Goal: Task Accomplishment & Management: Complete application form

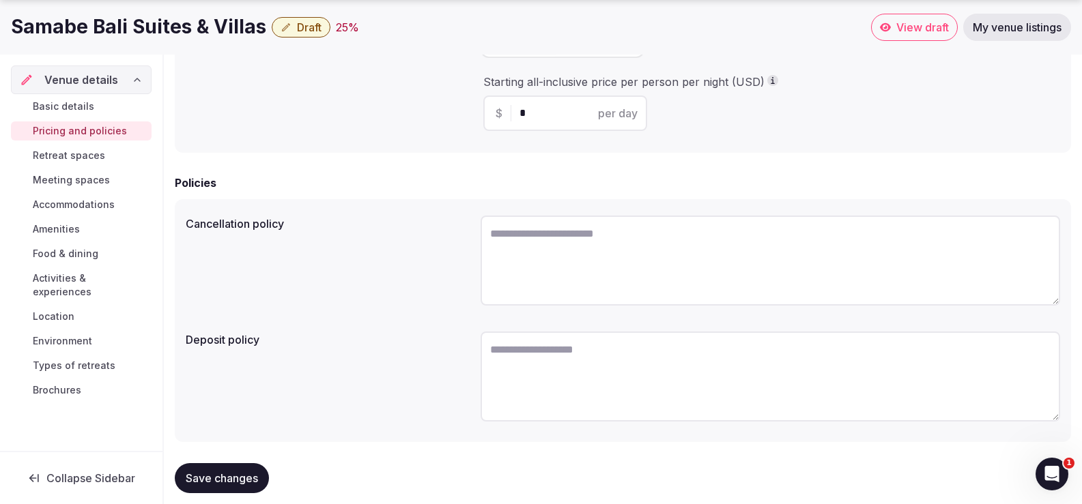
scroll to position [468, 0]
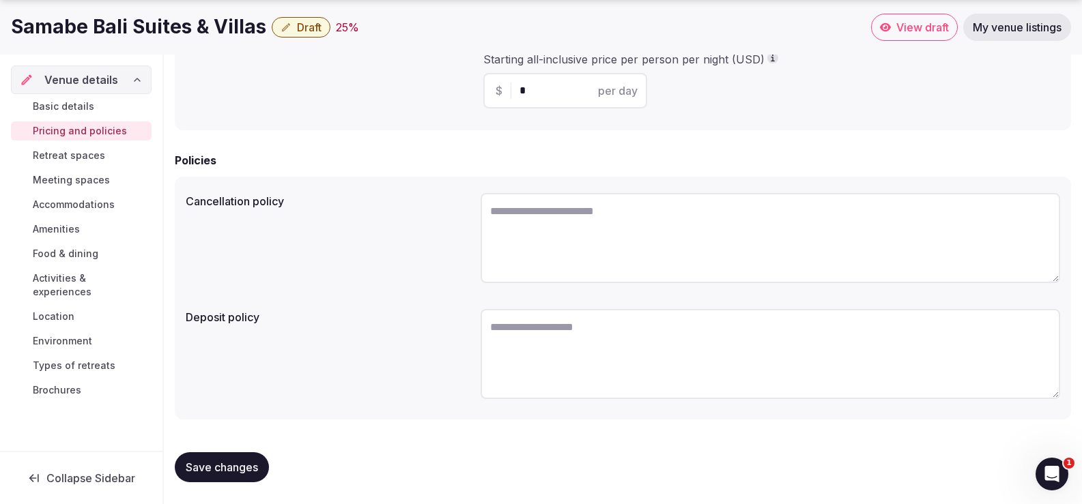
click at [83, 111] on span "Basic details" at bounding box center [63, 107] width 61 height 14
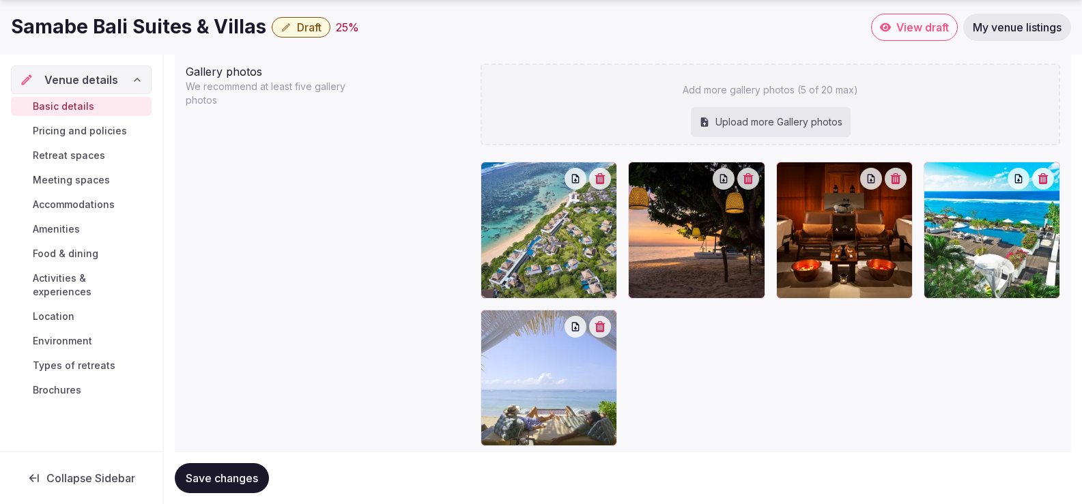
scroll to position [1680, 0]
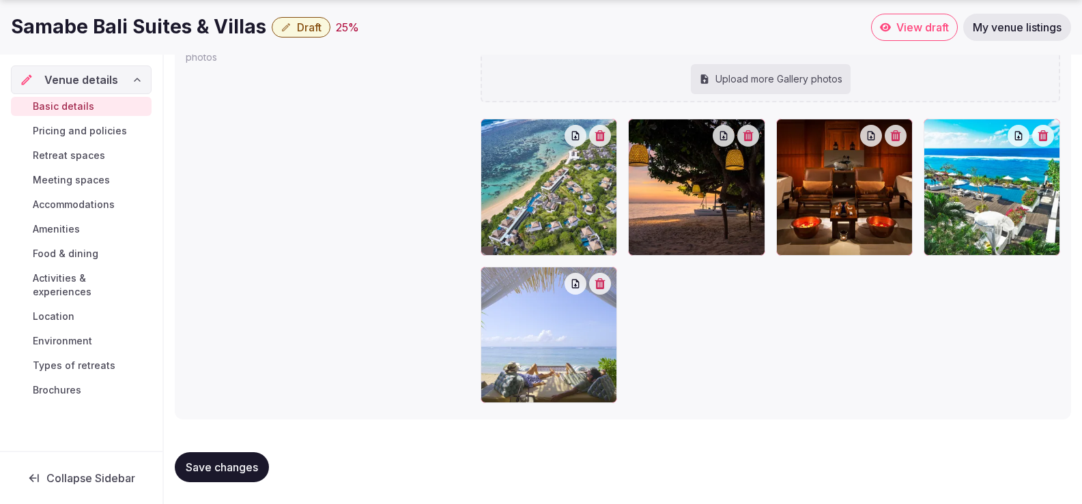
click at [244, 464] on span "Save changes" at bounding box center [222, 468] width 72 height 14
click at [77, 129] on span "Pricing and policies" at bounding box center [80, 131] width 94 height 14
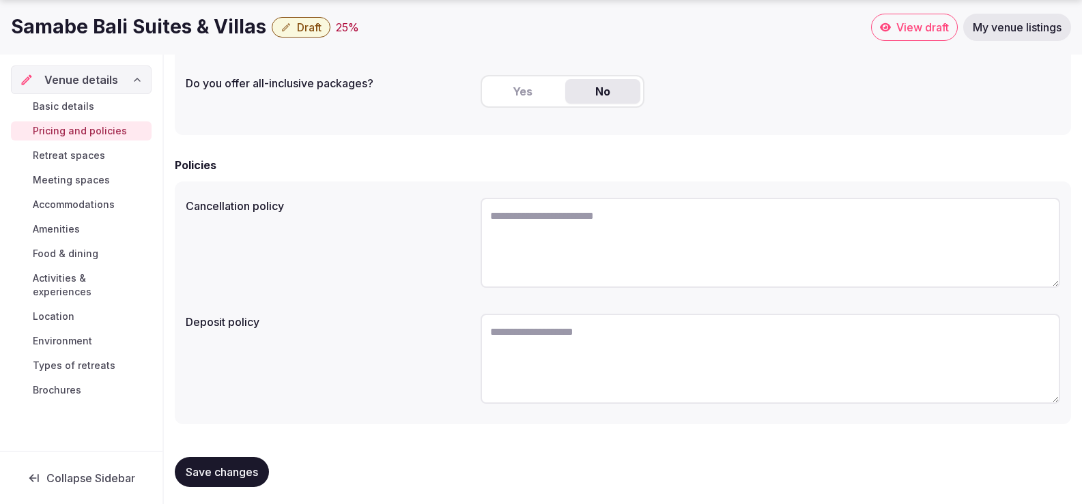
scroll to position [401, 0]
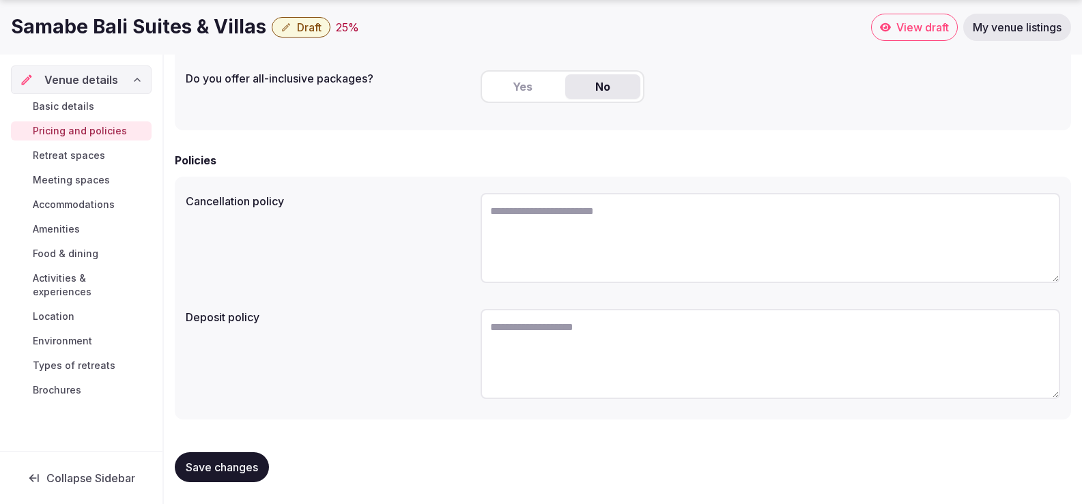
click at [96, 160] on span "Retreat spaces" at bounding box center [69, 156] width 72 height 14
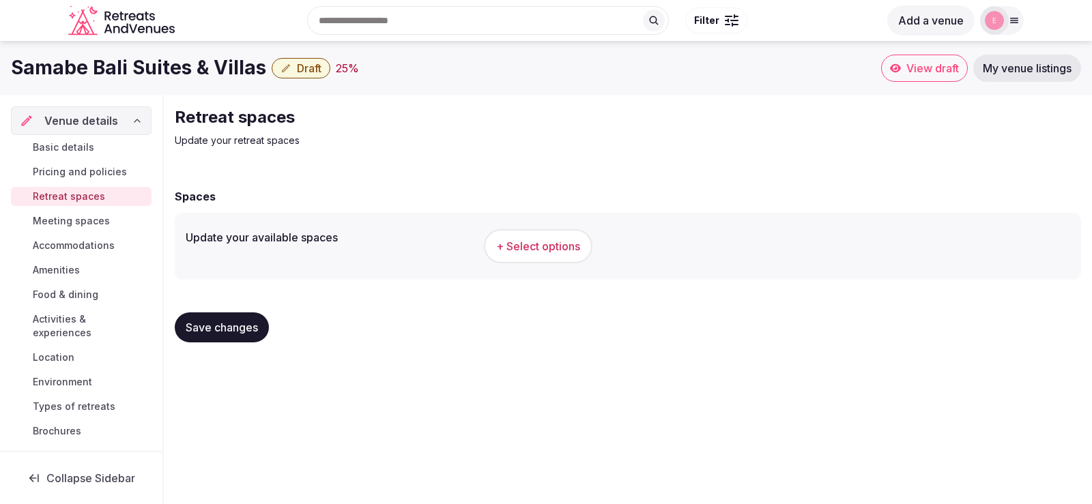
click at [83, 226] on span "Meeting spaces" at bounding box center [71, 221] width 77 height 14
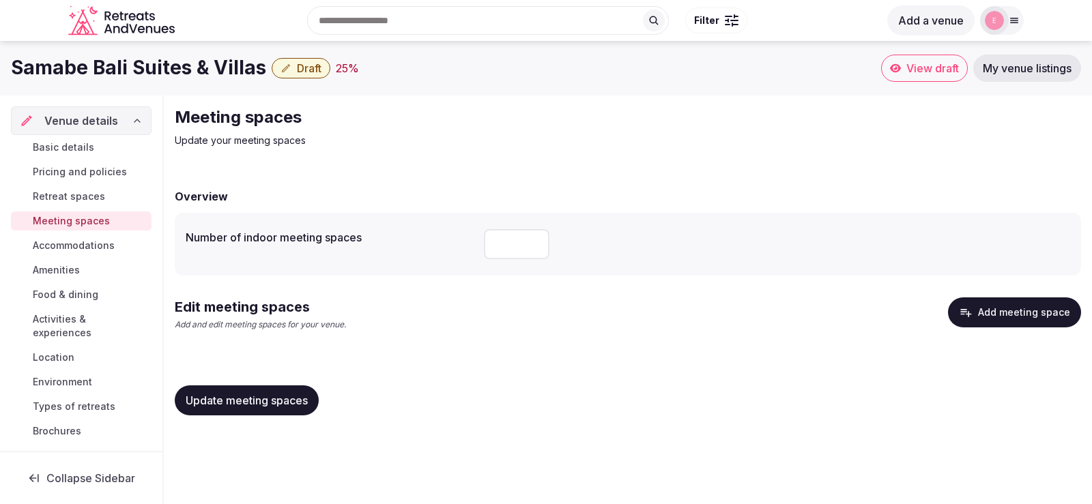
click at [94, 200] on span "Retreat spaces" at bounding box center [69, 197] width 72 height 14
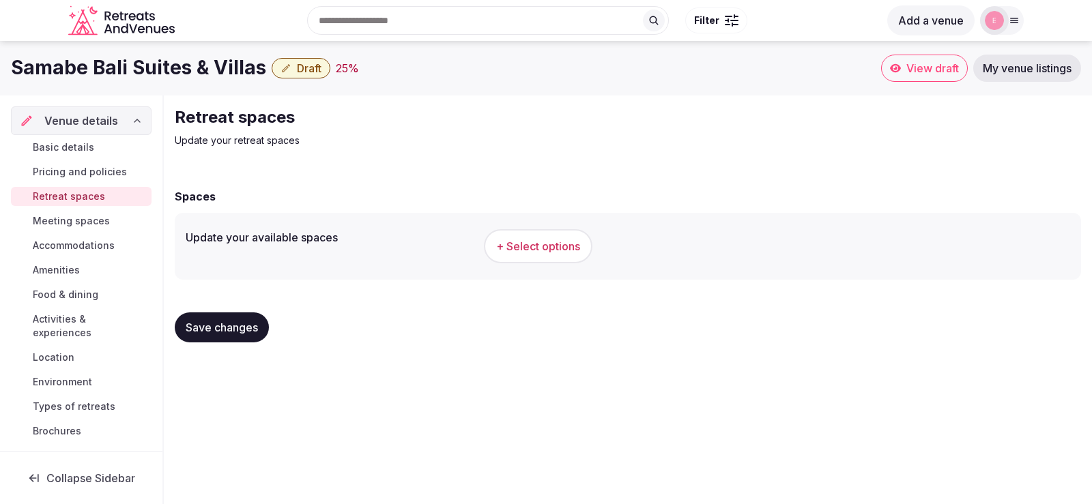
click at [545, 243] on span "+ Select options" at bounding box center [538, 246] width 84 height 15
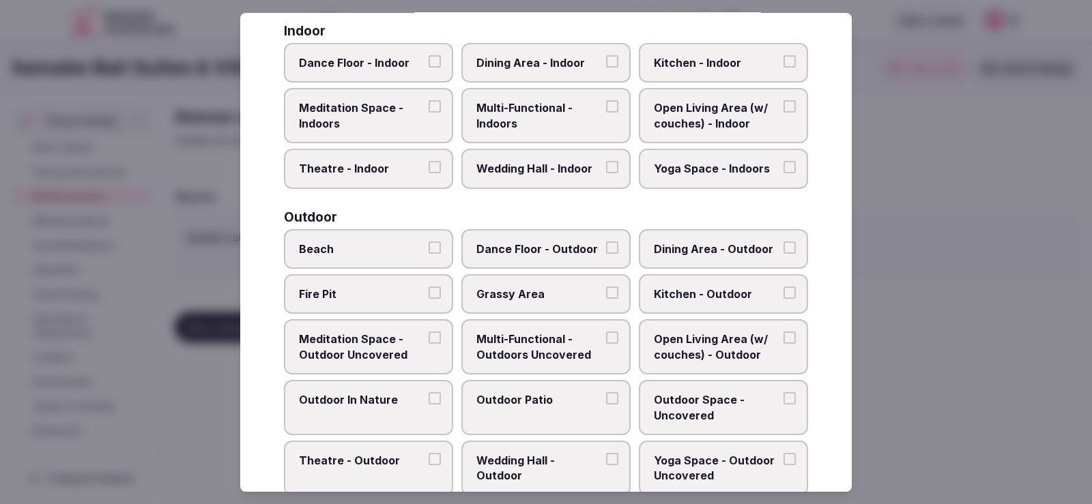
scroll to position [273, 0]
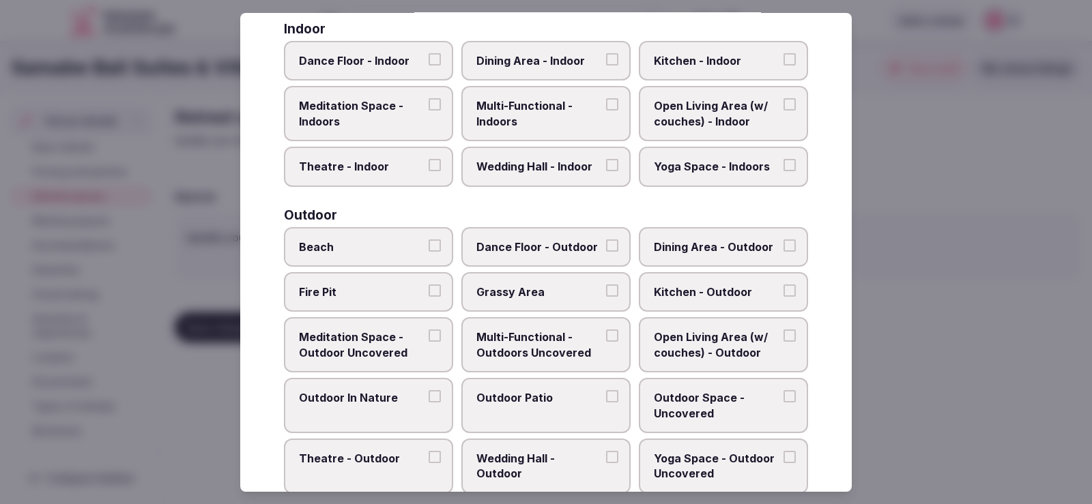
click at [770, 162] on label "Yoga Space - Indoors" at bounding box center [723, 167] width 169 height 40
click at [784, 162] on button "Yoga Space - Indoors" at bounding box center [790, 165] width 12 height 12
click at [415, 242] on span "Beach" at bounding box center [362, 247] width 126 height 15
click at [429, 242] on button "Beach" at bounding box center [435, 246] width 12 height 12
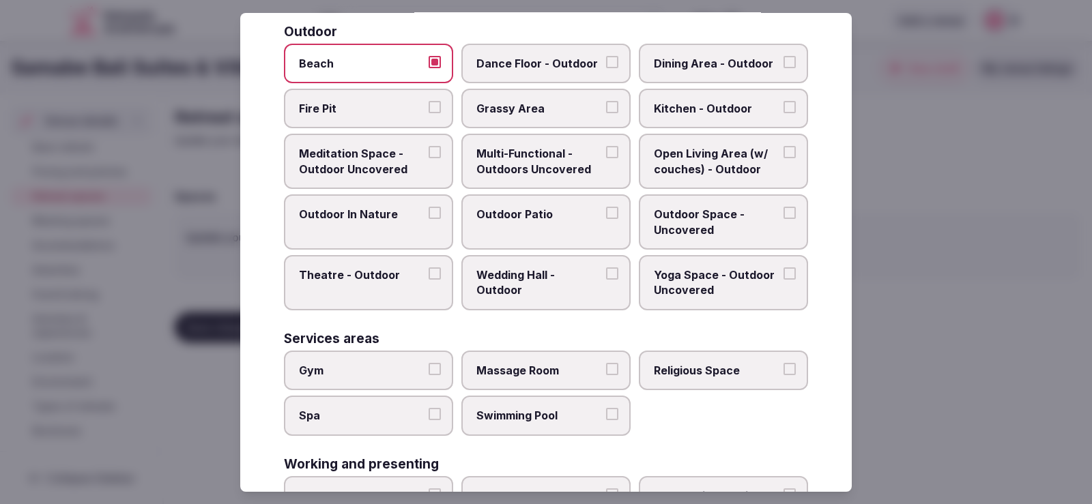
scroll to position [478, 0]
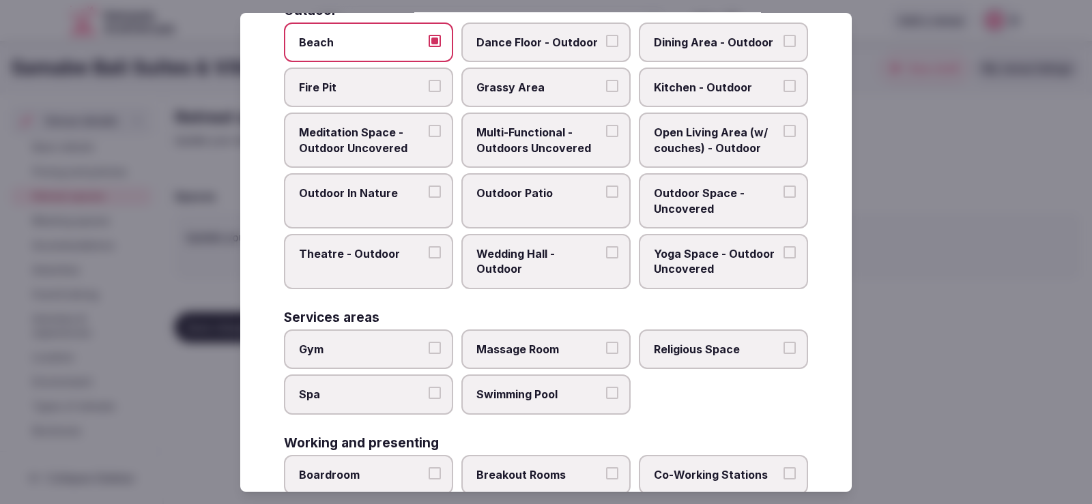
click at [430, 352] on button "Gym" at bounding box center [435, 348] width 12 height 12
click at [439, 391] on label "Spa" at bounding box center [368, 395] width 169 height 40
click at [439, 391] on button "Spa" at bounding box center [435, 393] width 12 height 12
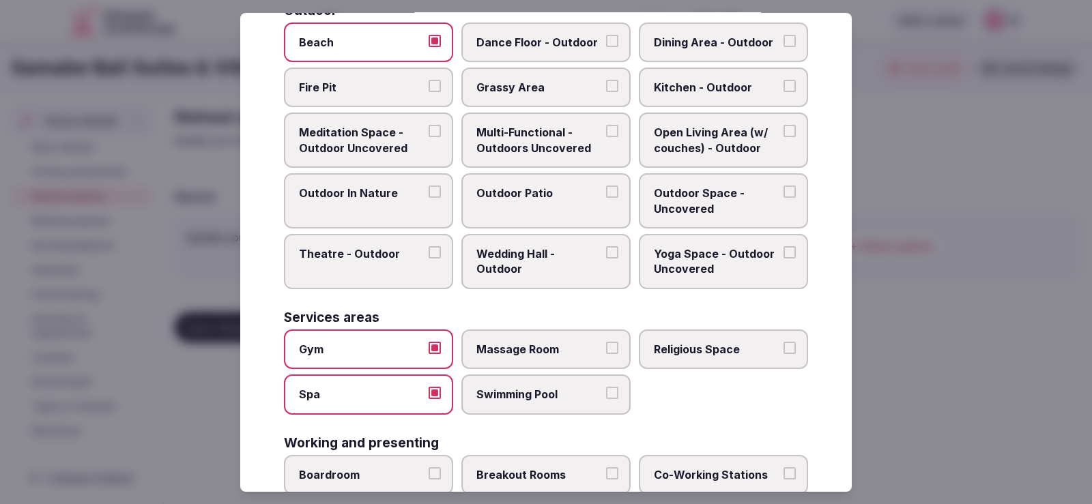
click at [562, 343] on span "Massage Room" at bounding box center [539, 349] width 126 height 15
click at [606, 343] on button "Massage Room" at bounding box center [612, 348] width 12 height 12
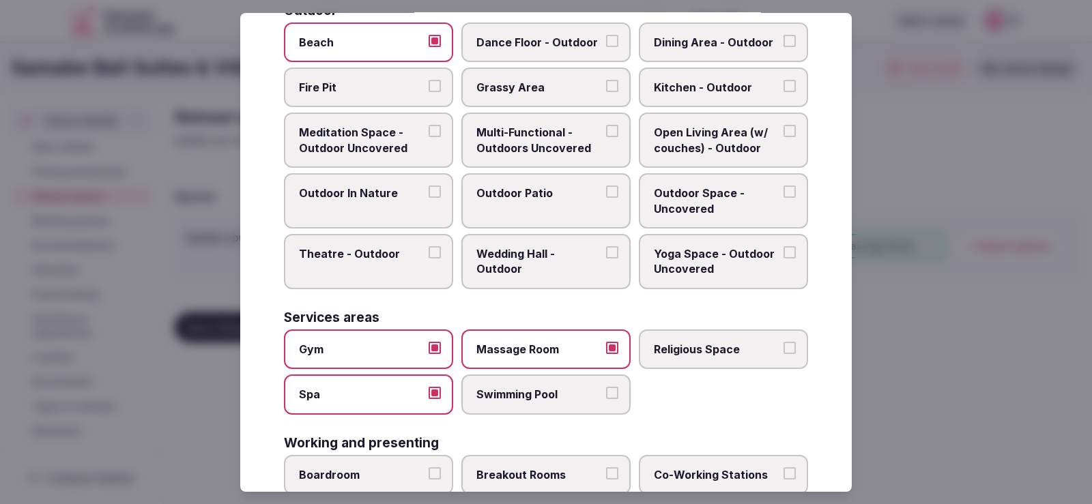
click at [582, 388] on span "Swimming Pool" at bounding box center [539, 394] width 126 height 15
click at [606, 388] on button "Swimming Pool" at bounding box center [612, 393] width 12 height 12
click at [696, 360] on label "Religious Space" at bounding box center [723, 350] width 169 height 40
click at [784, 354] on button "Religious Space" at bounding box center [790, 348] width 12 height 12
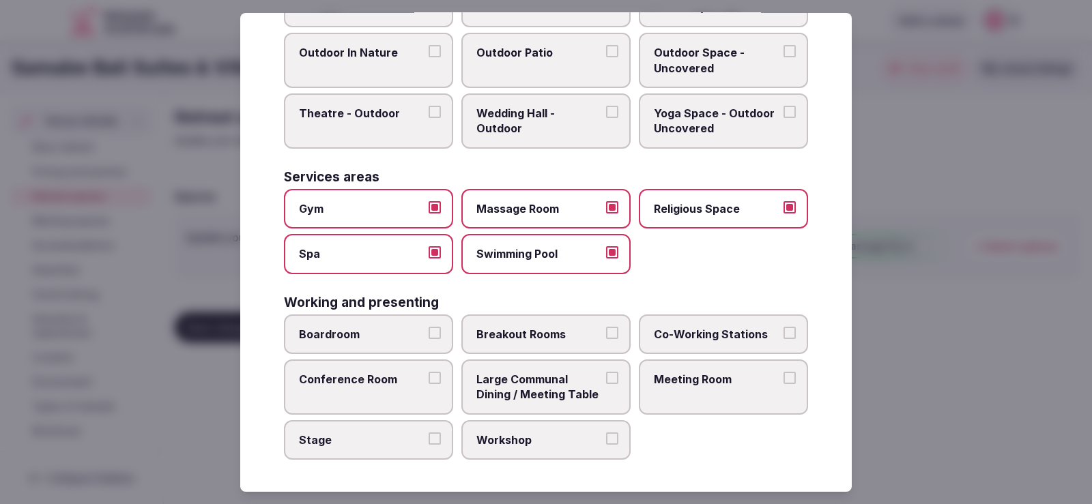
scroll to position [619, 0]
click at [405, 339] on span "Boardroom" at bounding box center [362, 333] width 126 height 15
click at [429, 338] on button "Boardroom" at bounding box center [435, 332] width 12 height 12
click at [413, 380] on span "Conference Room" at bounding box center [362, 378] width 126 height 15
click at [429, 380] on button "Conference Room" at bounding box center [435, 377] width 12 height 12
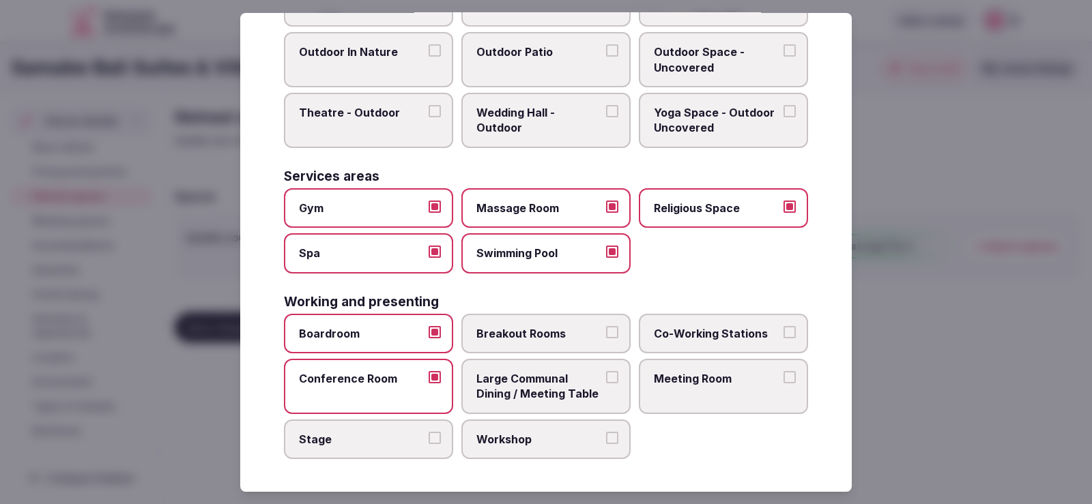
click at [554, 397] on span "Large Communal Dining / Meeting Table" at bounding box center [539, 386] width 126 height 31
click at [606, 384] on button "Large Communal Dining / Meeting Table" at bounding box center [612, 377] width 12 height 12
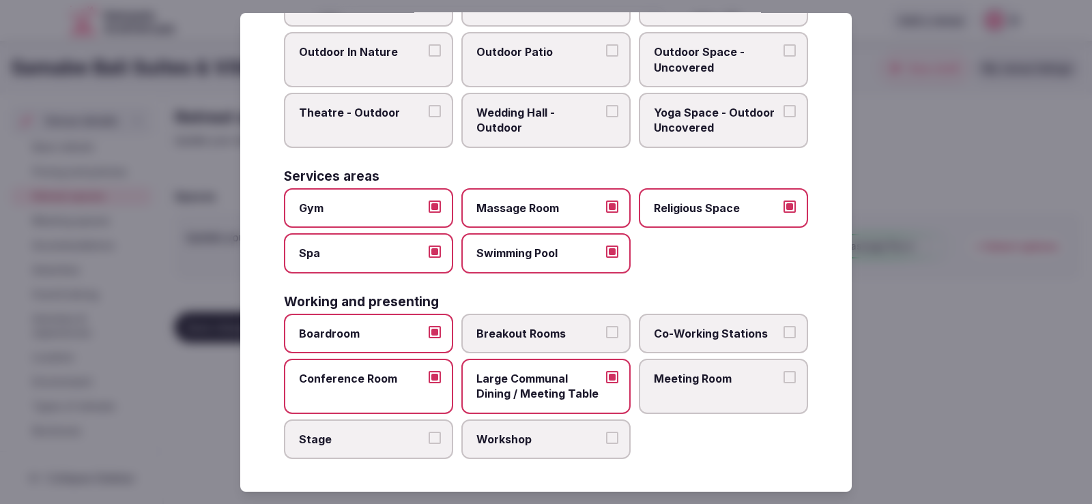
click at [706, 393] on label "Meeting Room" at bounding box center [723, 386] width 169 height 55
click at [784, 384] on button "Meeting Room" at bounding box center [790, 377] width 12 height 12
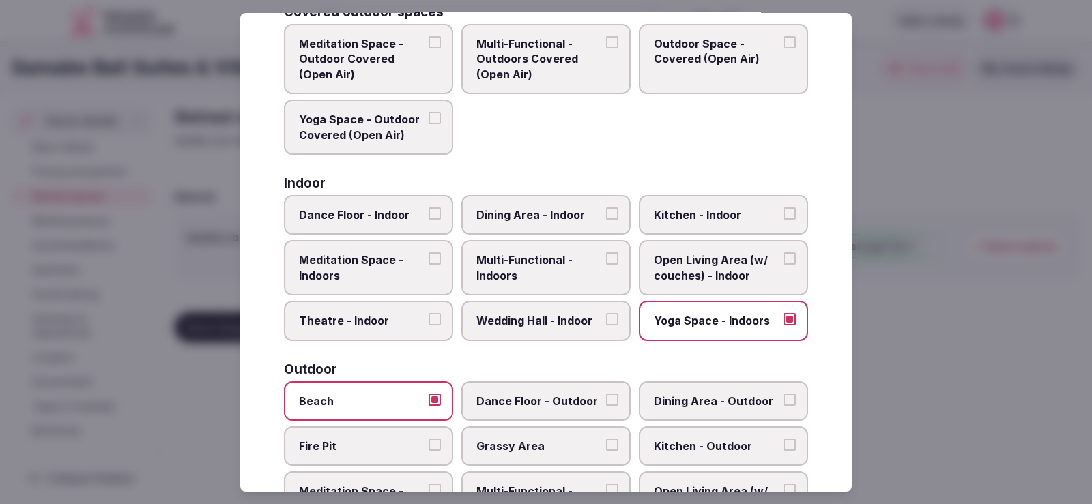
scroll to position [0, 0]
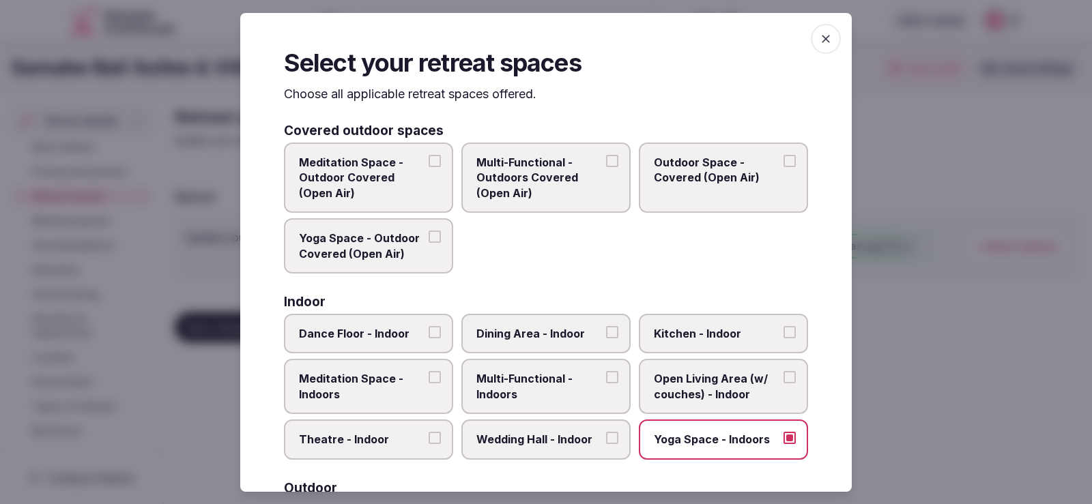
click at [885, 156] on div at bounding box center [546, 252] width 1092 height 504
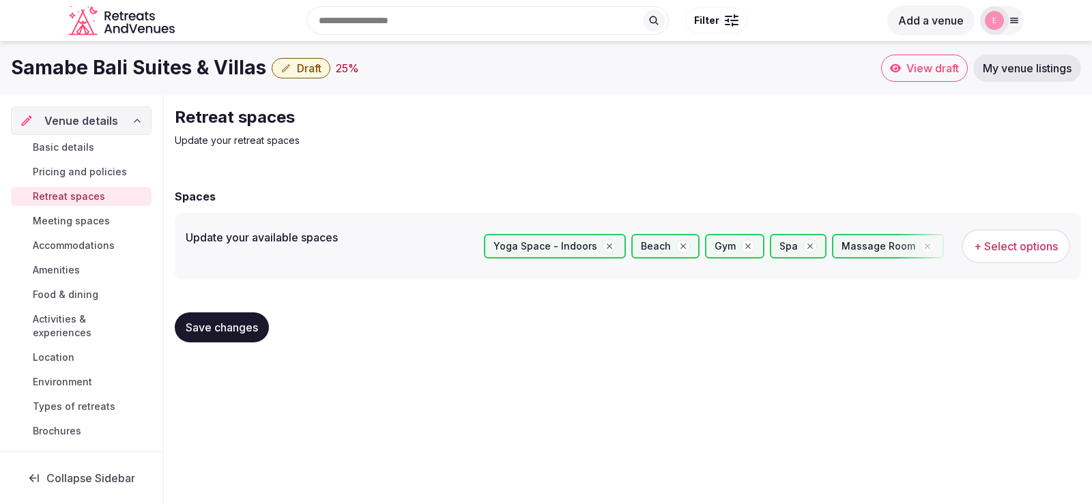
click at [236, 334] on span "Save changes" at bounding box center [222, 328] width 72 height 14
click at [83, 226] on span "Meeting spaces" at bounding box center [71, 221] width 77 height 14
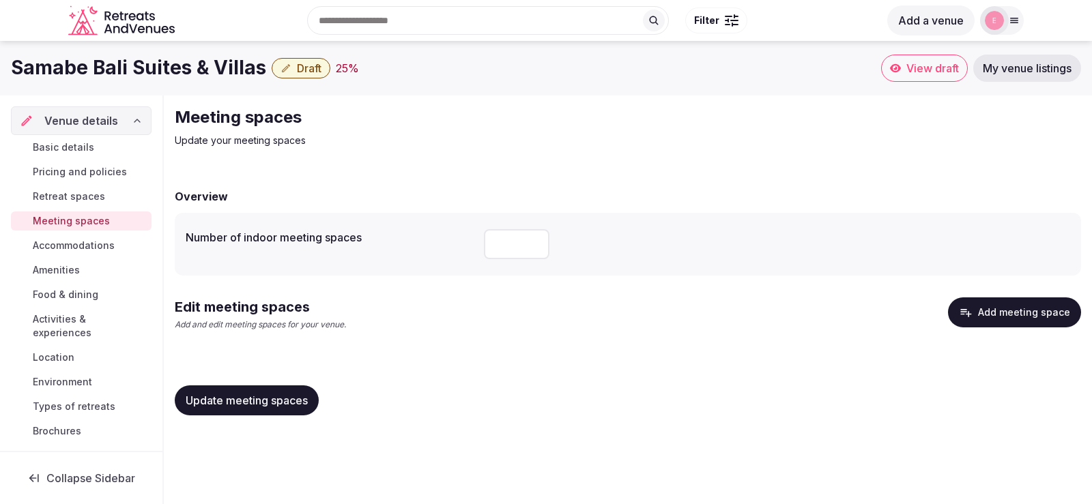
click at [506, 245] on input "number" at bounding box center [517, 244] width 66 height 30
type input "**"
click at [255, 398] on span "Update meeting spaces" at bounding box center [247, 401] width 122 height 14
click at [94, 243] on span "Accommodations" at bounding box center [74, 246] width 82 height 14
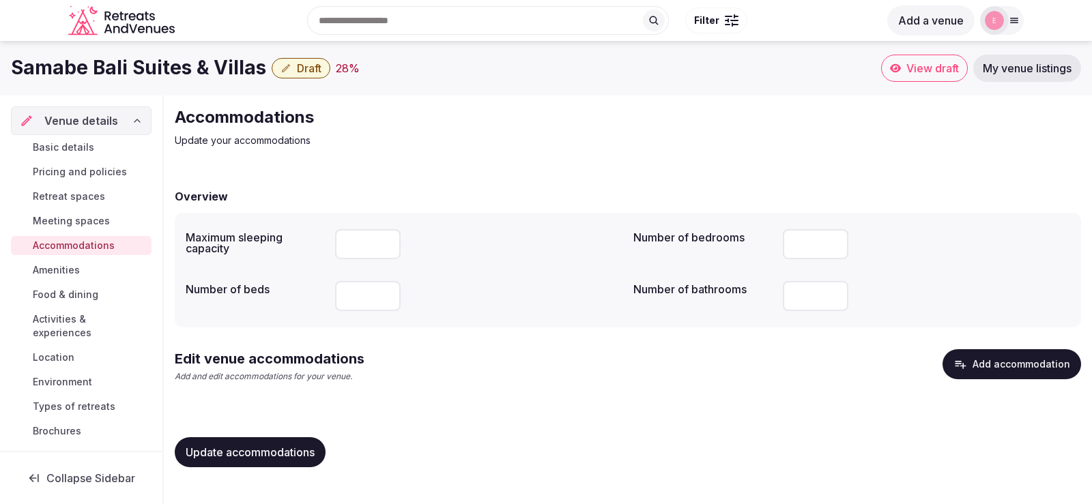
click at [74, 269] on span "Amenities" at bounding box center [56, 270] width 47 height 14
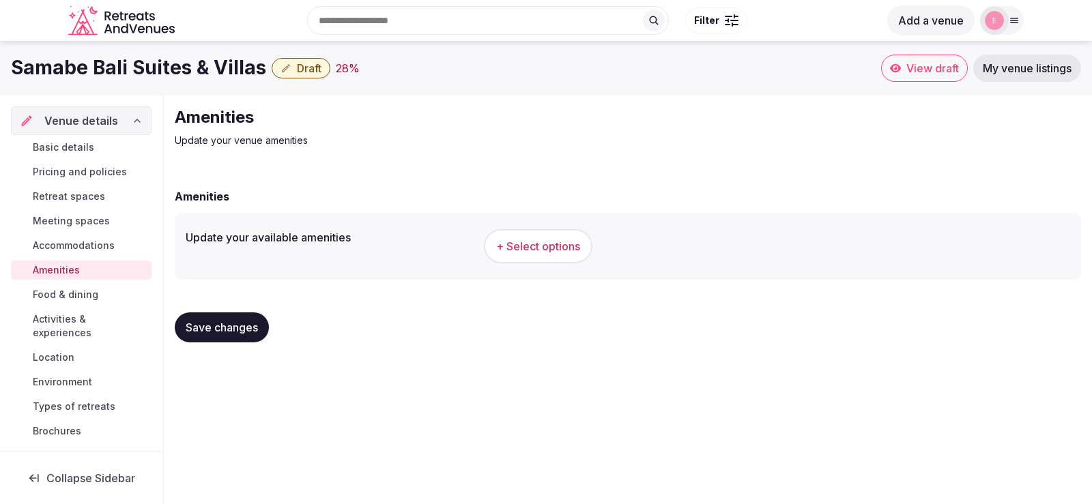
click at [97, 292] on span "Food & dining" at bounding box center [66, 295] width 66 height 14
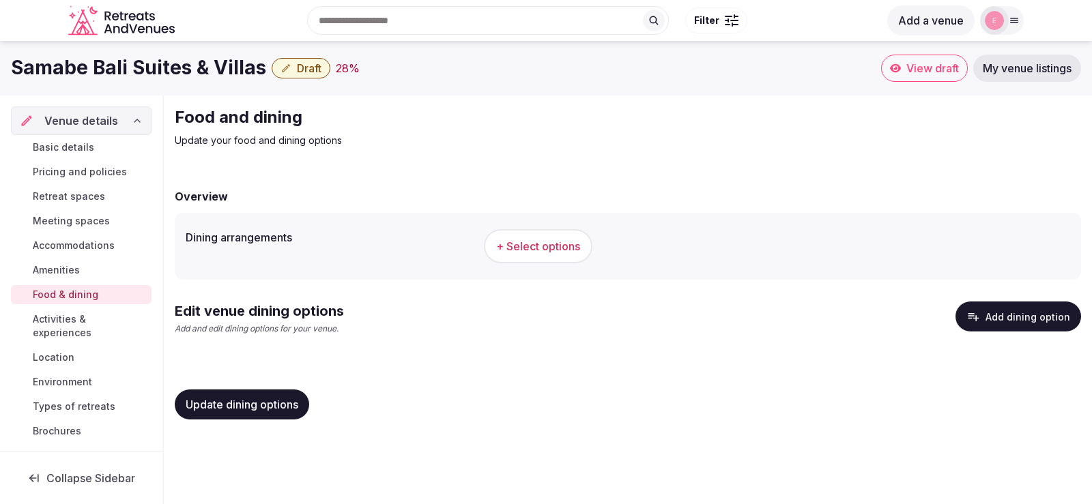
click at [522, 251] on span "+ Select options" at bounding box center [538, 246] width 84 height 15
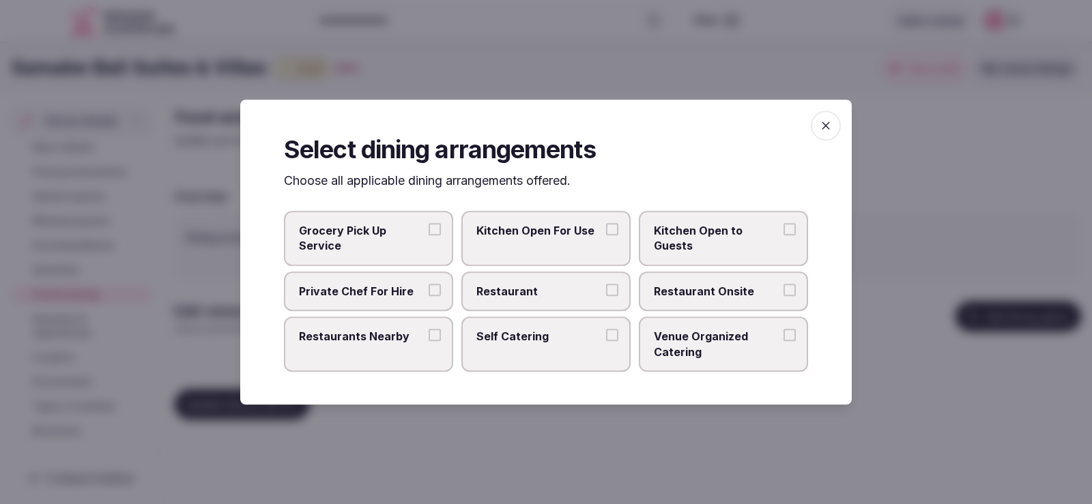
click at [560, 302] on label "Restaurant" at bounding box center [545, 292] width 169 height 40
click at [606, 296] on button "Restaurant" at bounding box center [612, 290] width 12 height 12
click at [890, 118] on div at bounding box center [546, 252] width 1092 height 504
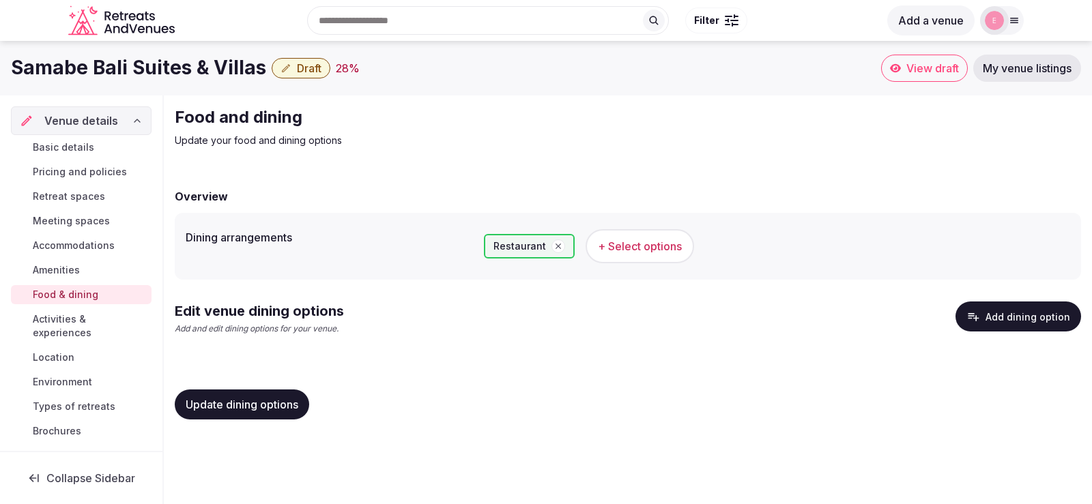
click at [246, 405] on span "Update dining options" at bounding box center [242, 405] width 113 height 14
click at [84, 272] on link "Amenities" at bounding box center [81, 270] width 141 height 19
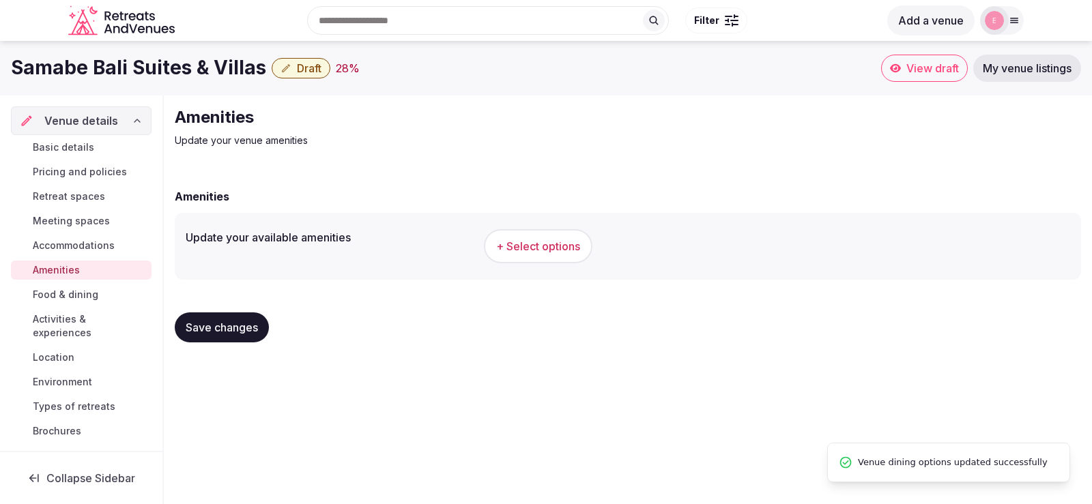
click at [512, 246] on span "+ Select options" at bounding box center [538, 246] width 84 height 15
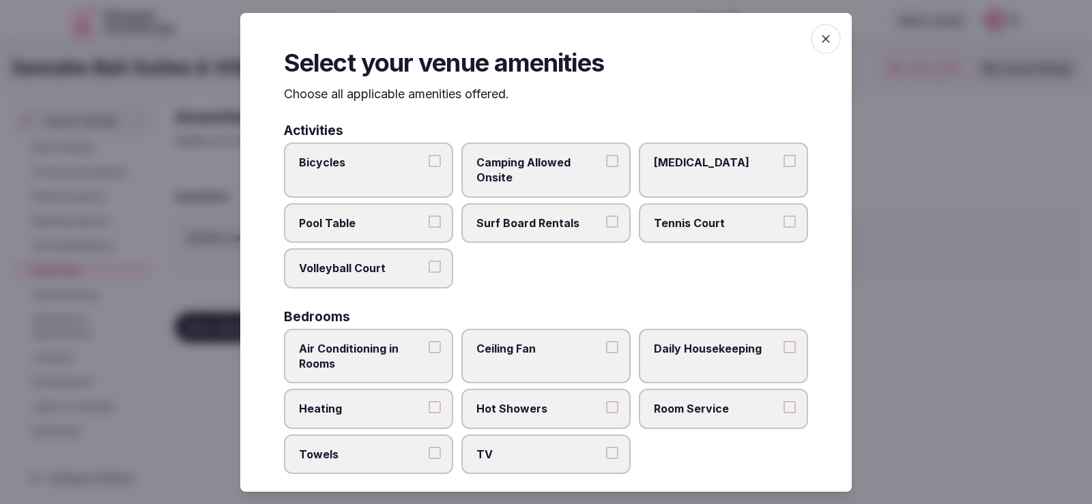
click at [412, 180] on label "Bicycles" at bounding box center [368, 170] width 169 height 55
click at [429, 167] on button "Bicycles" at bounding box center [435, 161] width 12 height 12
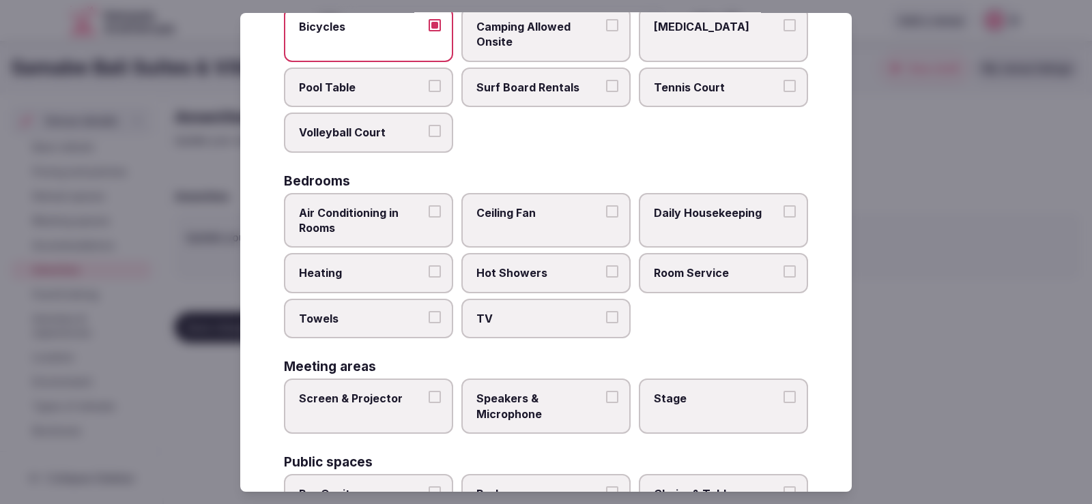
scroll to position [137, 0]
click at [394, 227] on span "Air Conditioning in Rooms" at bounding box center [362, 220] width 126 height 31
click at [429, 217] on button "Air Conditioning in Rooms" at bounding box center [435, 211] width 12 height 12
click at [541, 266] on span "Hot Showers" at bounding box center [539, 272] width 126 height 15
click at [606, 266] on button "Hot Showers" at bounding box center [612, 271] width 12 height 12
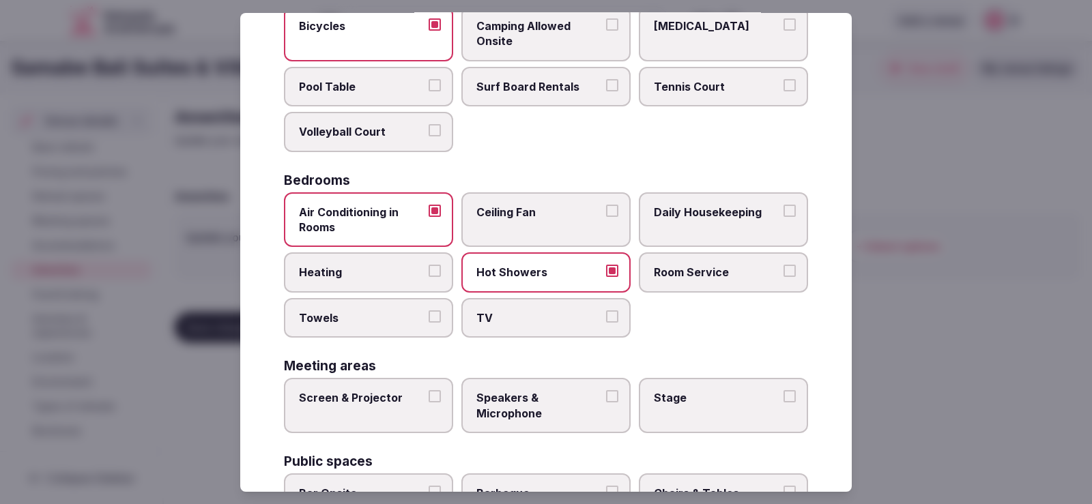
click at [418, 317] on span "Towels" at bounding box center [362, 318] width 126 height 15
click at [429, 317] on button "Towels" at bounding box center [435, 317] width 12 height 12
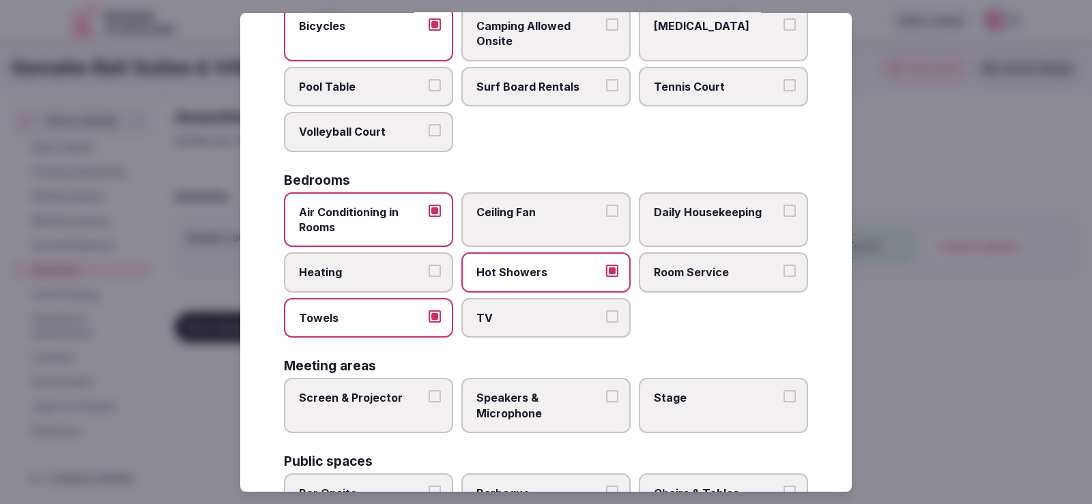
click at [516, 319] on span "TV" at bounding box center [539, 318] width 126 height 15
click at [606, 319] on button "TV" at bounding box center [612, 317] width 12 height 12
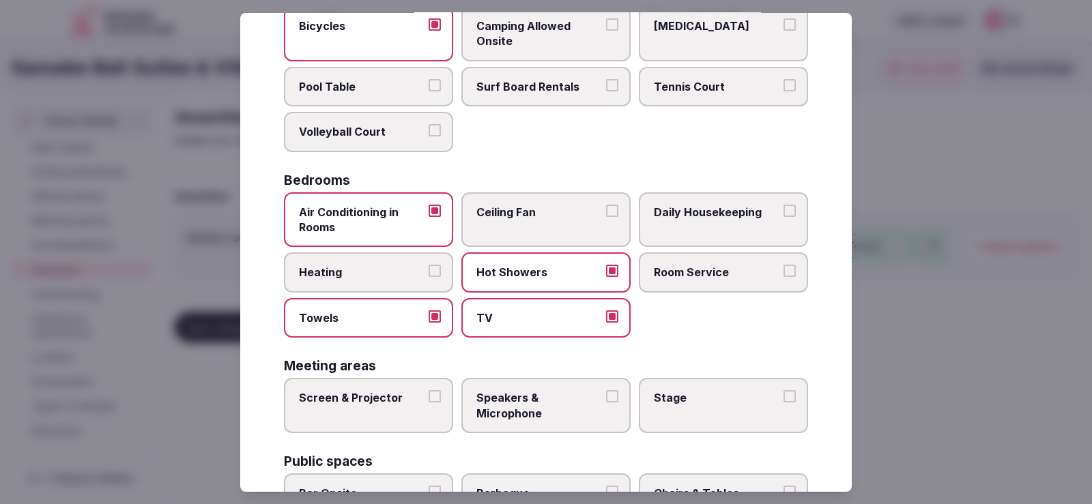
click at [684, 276] on span "Room Service" at bounding box center [717, 272] width 126 height 15
click at [784, 276] on button "Room Service" at bounding box center [790, 271] width 12 height 12
click at [717, 223] on label "Daily Housekeeping" at bounding box center [723, 219] width 169 height 55
click at [784, 217] on button "Daily Housekeeping" at bounding box center [790, 211] width 12 height 12
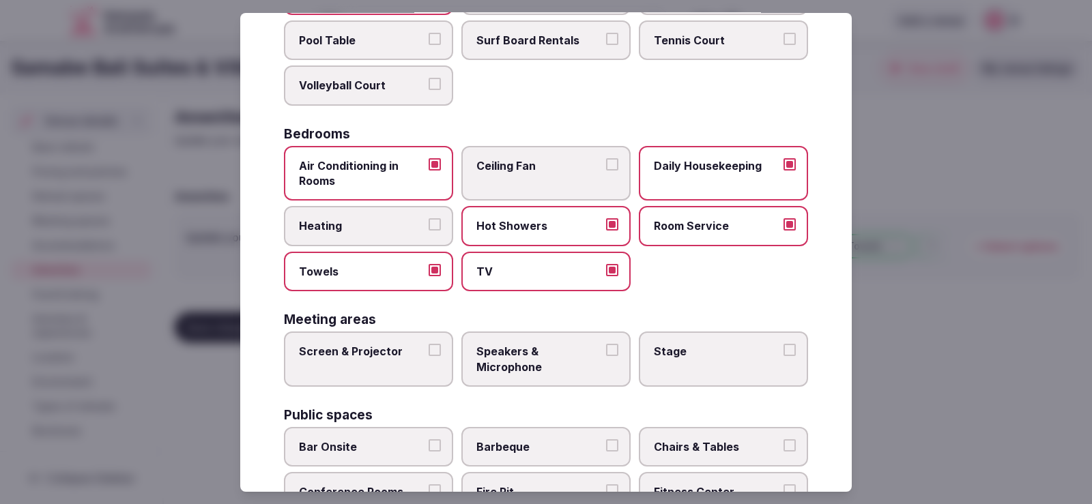
scroll to position [205, 0]
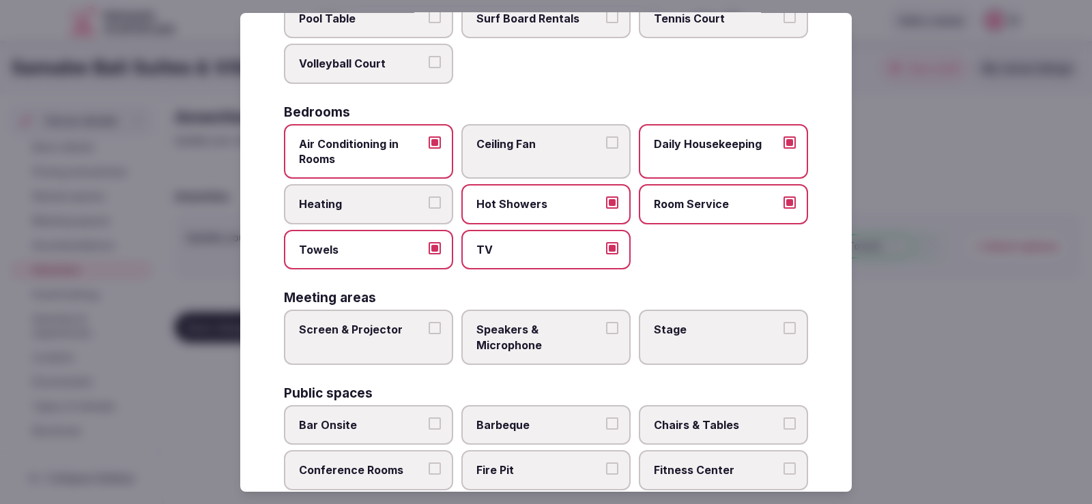
click at [417, 347] on label "Screen & Projector" at bounding box center [368, 337] width 169 height 55
click at [429, 334] on button "Screen & Projector" at bounding box center [435, 328] width 12 height 12
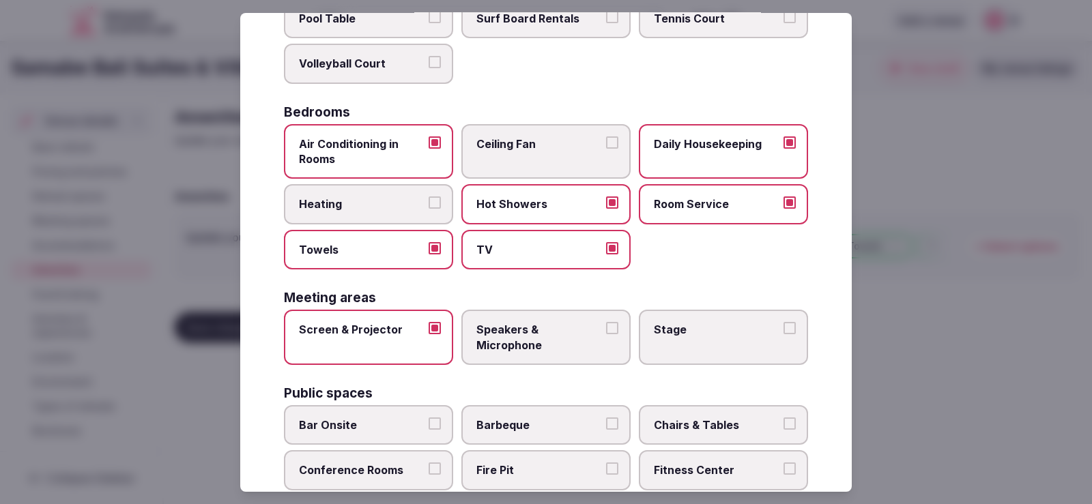
click at [530, 337] on span "Speakers & Microphone" at bounding box center [539, 337] width 126 height 31
click at [606, 334] on button "Speakers & Microphone" at bounding box center [612, 328] width 12 height 12
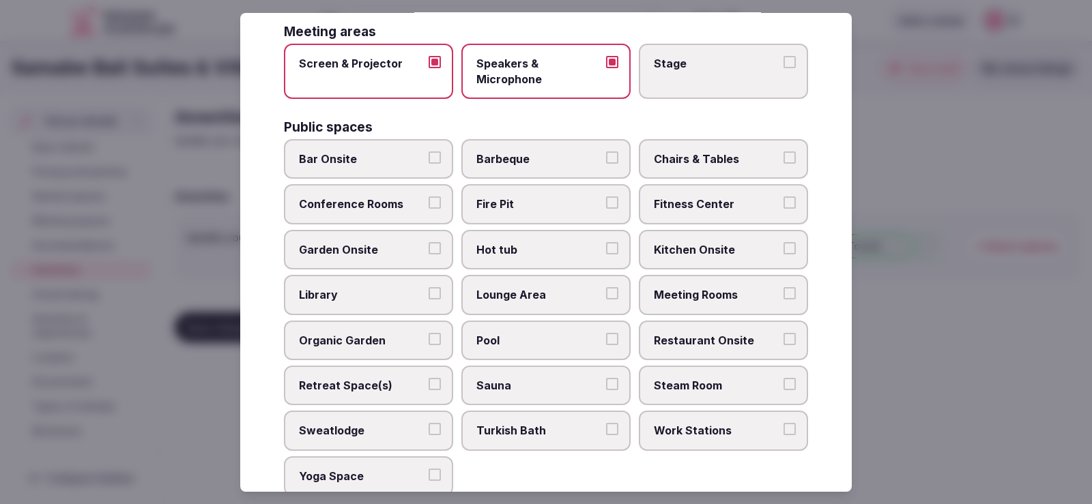
scroll to position [478, 0]
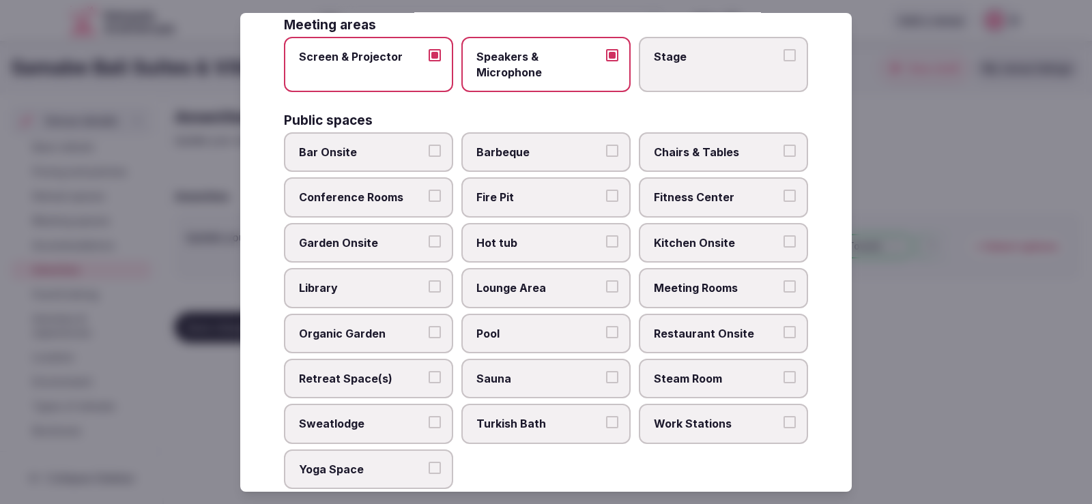
click at [400, 162] on label "Bar Onsite" at bounding box center [368, 152] width 169 height 40
click at [429, 157] on button "Bar Onsite" at bounding box center [435, 151] width 12 height 12
click at [702, 149] on span "Chairs & Tables" at bounding box center [717, 152] width 126 height 15
click at [784, 149] on button "Chairs & Tables" at bounding box center [790, 151] width 12 height 12
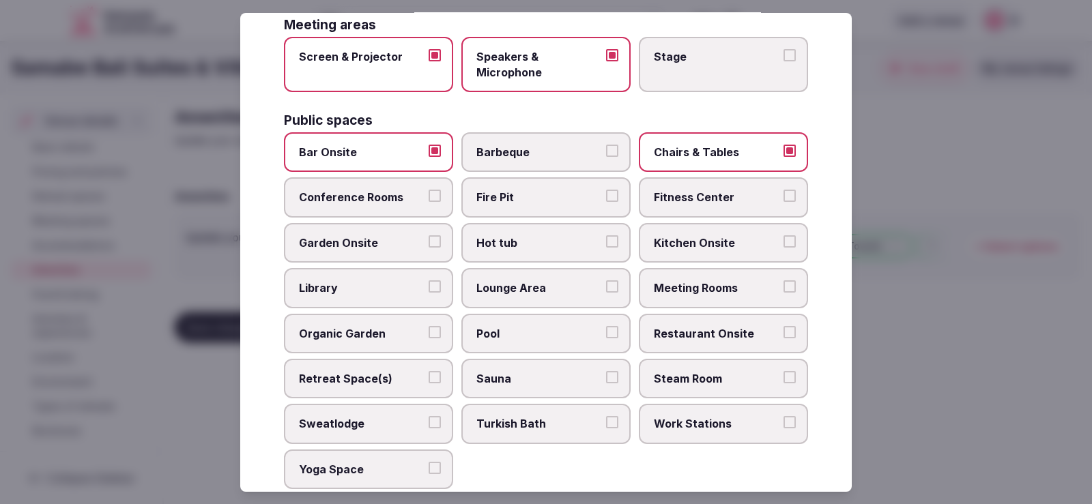
click at [697, 196] on span "Fitness Center" at bounding box center [717, 197] width 126 height 15
click at [784, 196] on button "Fitness Center" at bounding box center [790, 196] width 12 height 12
click at [713, 291] on span "Meeting Rooms" at bounding box center [717, 288] width 126 height 15
click at [784, 291] on button "Meeting Rooms" at bounding box center [790, 287] width 12 height 12
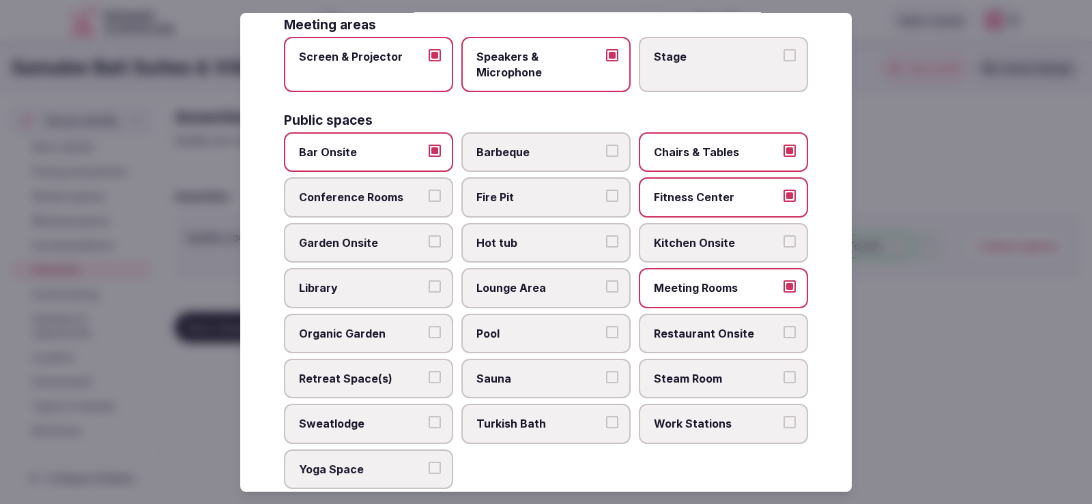
click at [554, 289] on span "Lounge Area" at bounding box center [539, 288] width 126 height 15
click at [606, 289] on button "Lounge Area" at bounding box center [612, 287] width 12 height 12
click at [528, 348] on label "Pool" at bounding box center [545, 334] width 169 height 40
click at [606, 339] on button "Pool" at bounding box center [612, 332] width 12 height 12
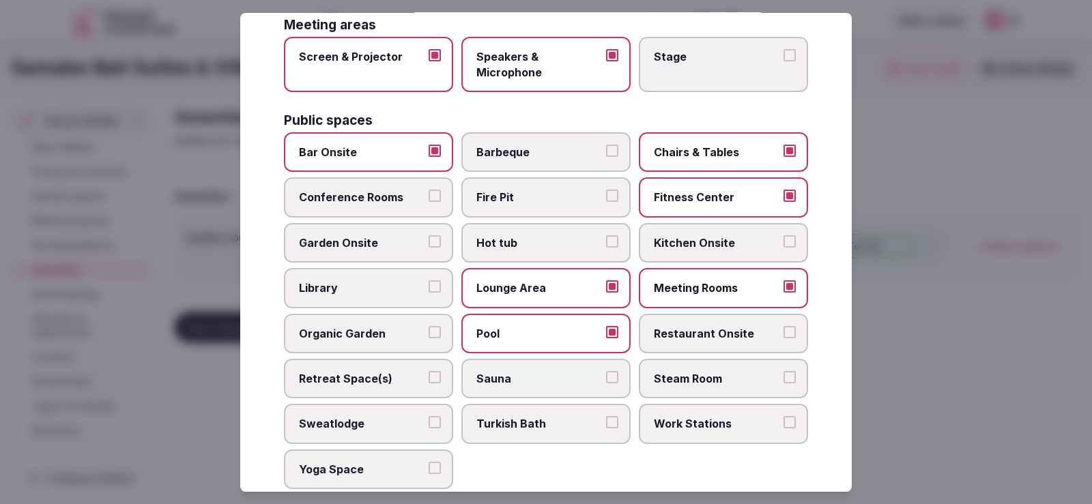
click at [711, 340] on span "Restaurant Onsite" at bounding box center [717, 333] width 126 height 15
click at [784, 339] on button "Restaurant Onsite" at bounding box center [790, 332] width 12 height 12
click at [599, 391] on label "Sauna" at bounding box center [545, 379] width 169 height 40
click at [606, 384] on button "Sauna" at bounding box center [612, 377] width 12 height 12
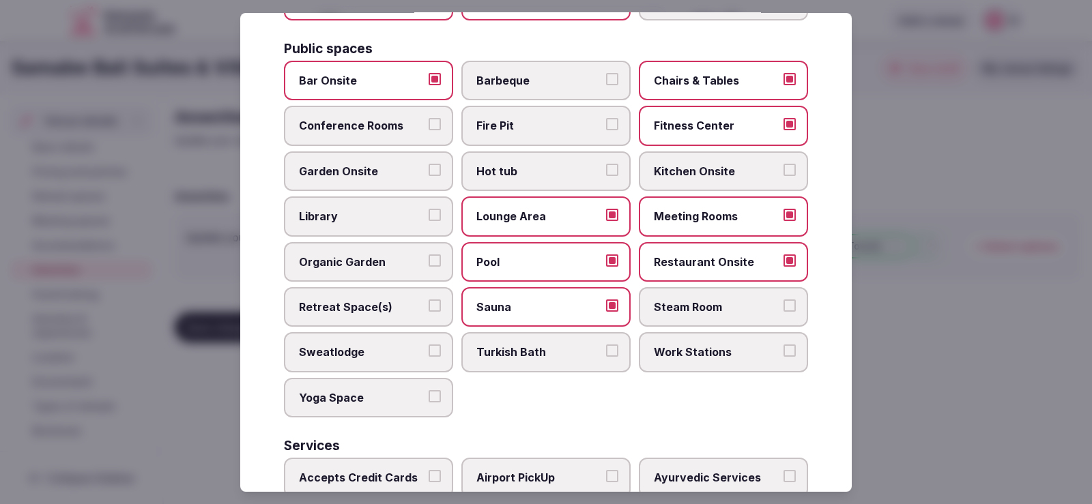
scroll to position [614, 0]
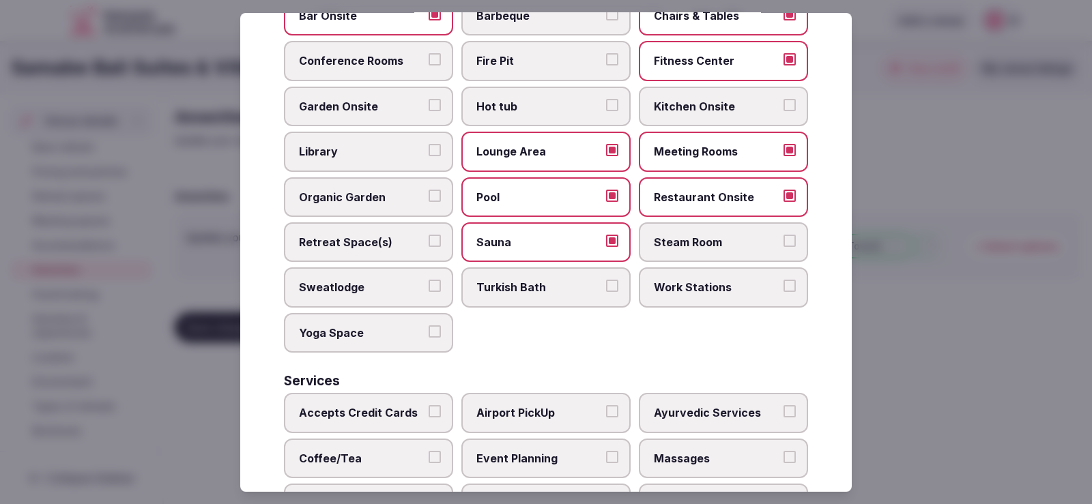
click at [362, 327] on span "Yoga Space" at bounding box center [362, 333] width 126 height 15
click at [429, 327] on button "Yoga Space" at bounding box center [435, 332] width 12 height 12
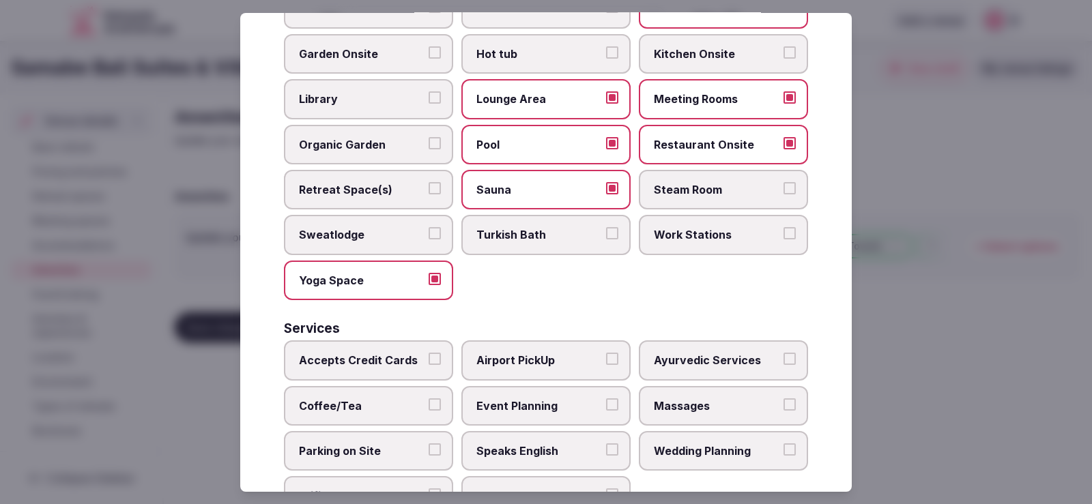
scroll to position [739, 0]
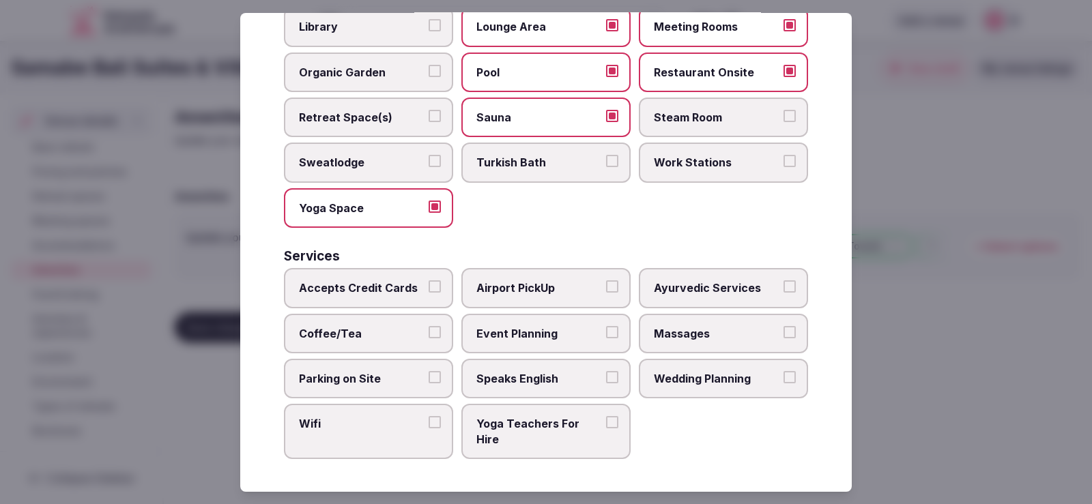
click at [434, 336] on button "Coffee/Tea" at bounding box center [435, 332] width 12 height 12
click at [429, 386] on label "Parking on Site" at bounding box center [368, 379] width 169 height 40
click at [429, 384] on button "Parking on Site" at bounding box center [435, 377] width 12 height 12
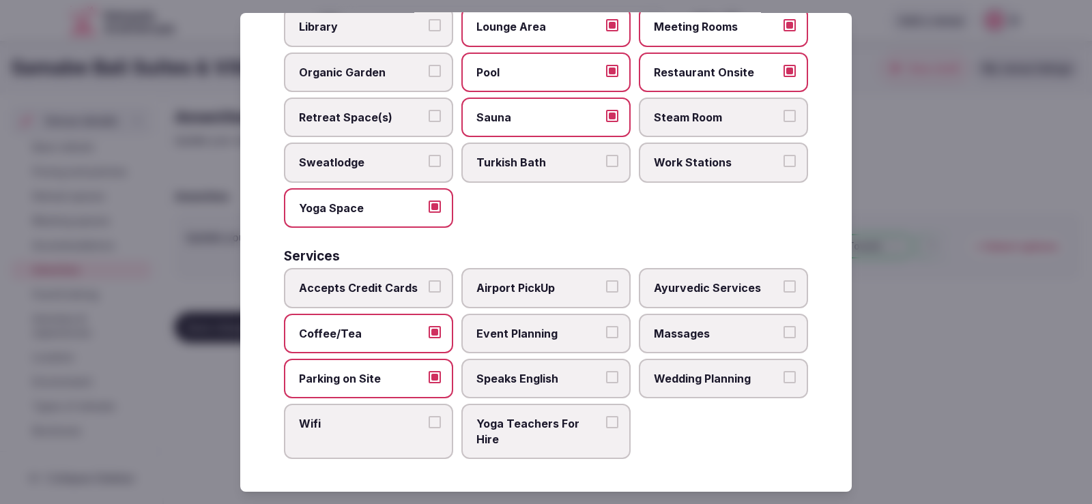
click at [434, 423] on button "Wifi" at bounding box center [435, 422] width 12 height 12
click at [575, 384] on span "Speaks English" at bounding box center [539, 378] width 126 height 15
click at [606, 384] on button "Speaks English" at bounding box center [612, 377] width 12 height 12
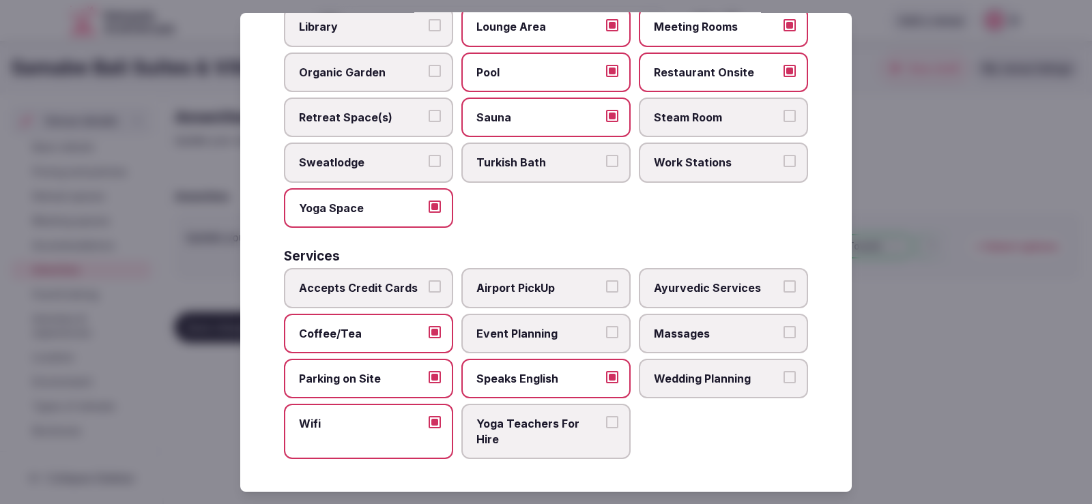
click at [566, 342] on label "Event Planning" at bounding box center [545, 333] width 169 height 40
click at [606, 338] on button "Event Planning" at bounding box center [612, 332] width 12 height 12
click at [571, 300] on label "Airport PickUp" at bounding box center [545, 288] width 169 height 40
click at [606, 293] on button "Airport PickUp" at bounding box center [612, 287] width 12 height 12
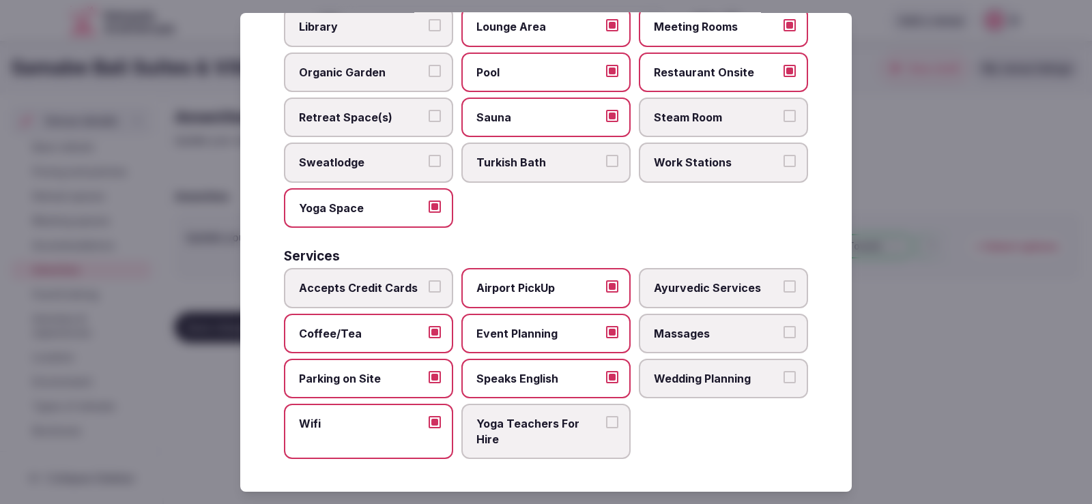
click at [713, 337] on span "Massages" at bounding box center [717, 333] width 126 height 15
click at [784, 337] on button "Massages" at bounding box center [790, 332] width 12 height 12
click at [722, 388] on label "Wedding Planning" at bounding box center [723, 379] width 169 height 40
click at [784, 384] on button "Wedding Planning" at bounding box center [790, 377] width 12 height 12
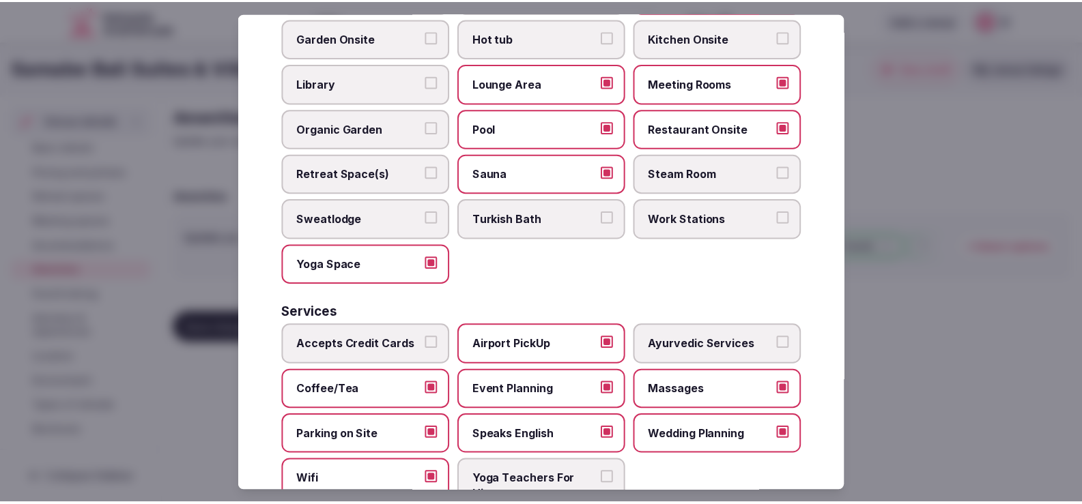
scroll to position [534, 0]
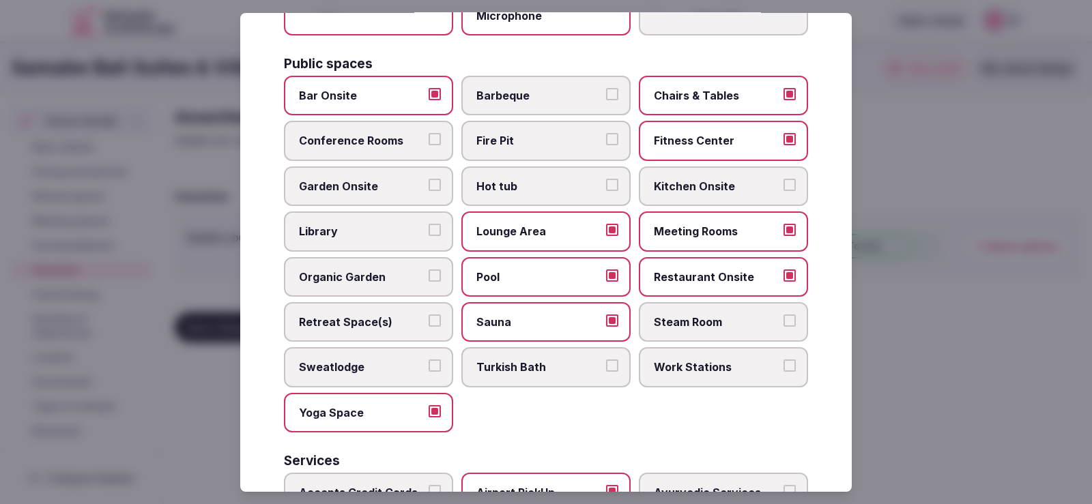
click at [896, 160] on div at bounding box center [546, 252] width 1092 height 504
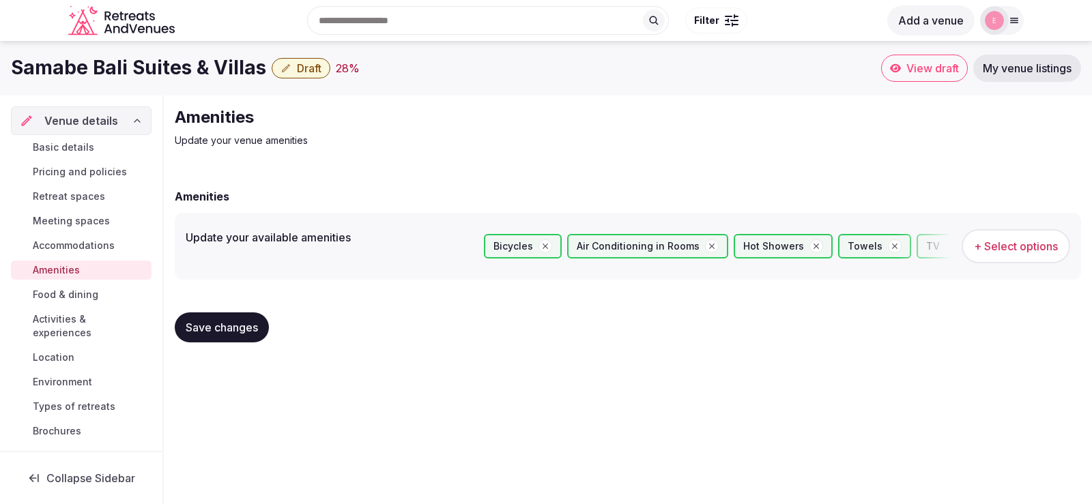
click at [206, 333] on span "Save changes" at bounding box center [222, 328] width 72 height 14
click at [85, 324] on span "Activities & experiences" at bounding box center [89, 326] width 113 height 27
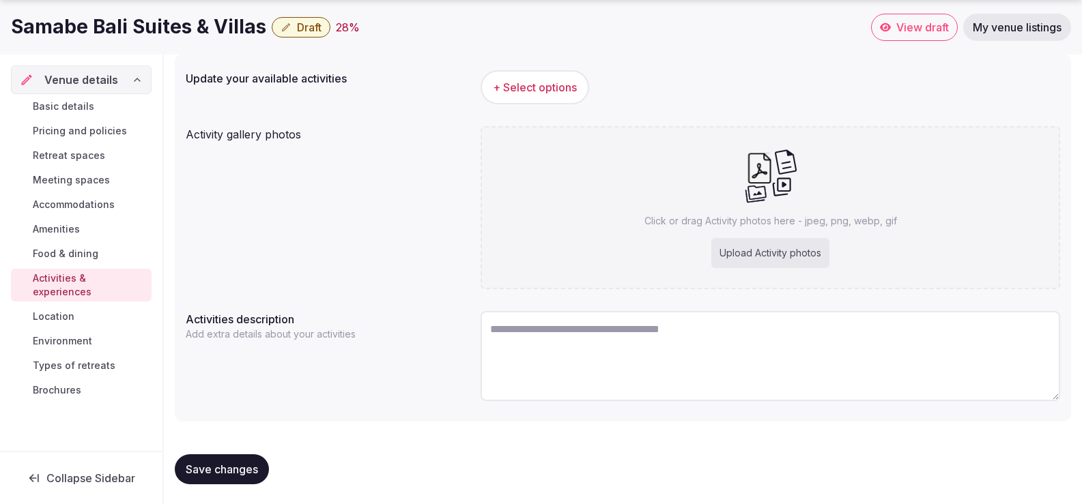
scroll to position [161, 0]
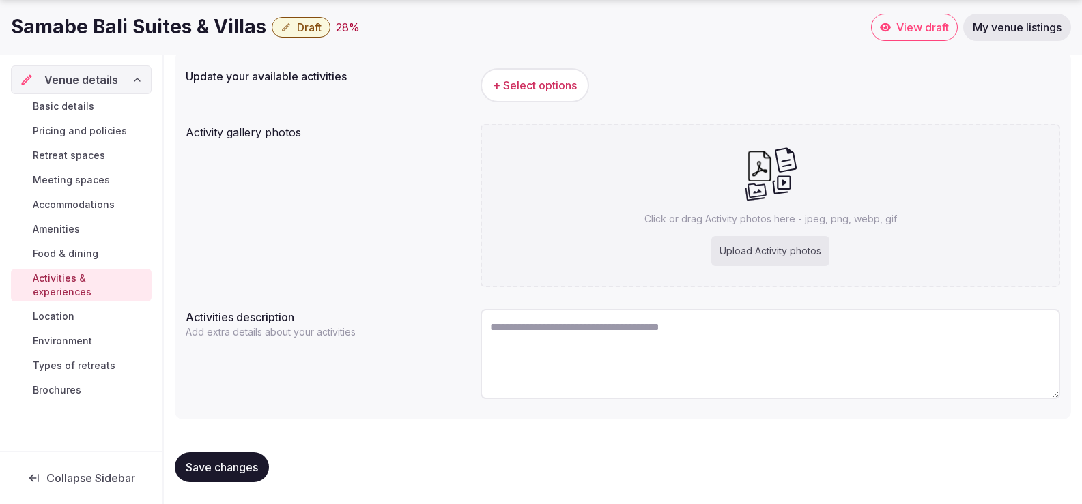
click at [57, 307] on link "Location" at bounding box center [81, 316] width 141 height 19
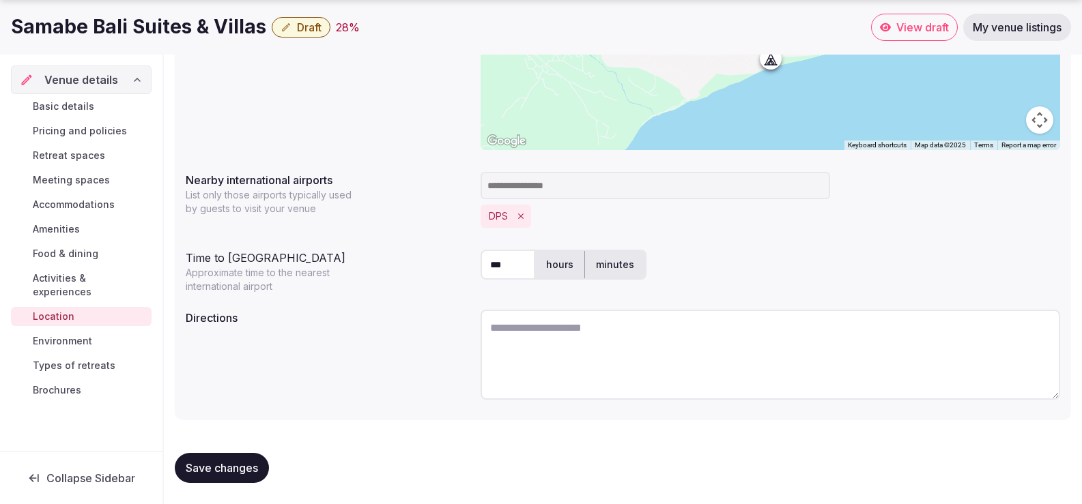
scroll to position [323, 0]
click at [83, 334] on span "Environment" at bounding box center [62, 341] width 59 height 14
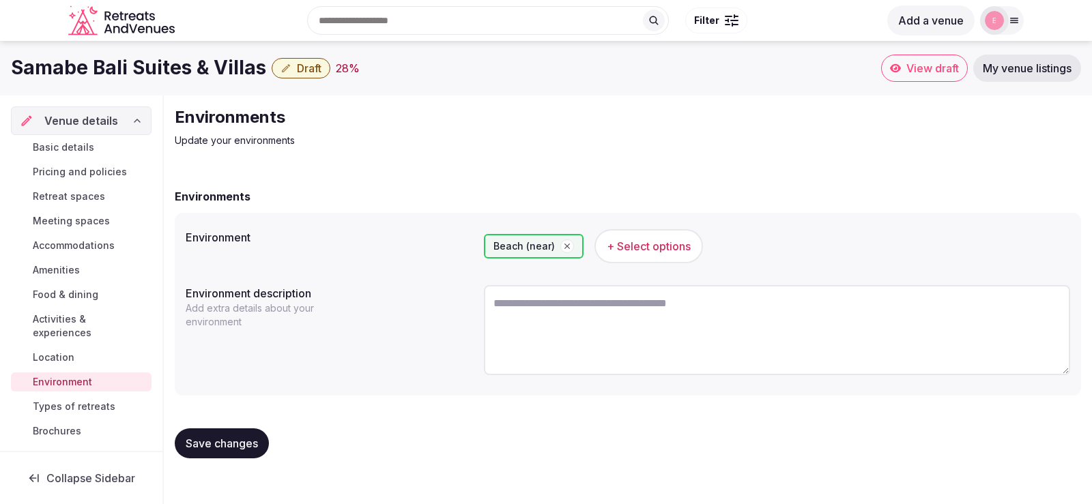
click at [86, 400] on span "Types of retreats" at bounding box center [74, 407] width 83 height 14
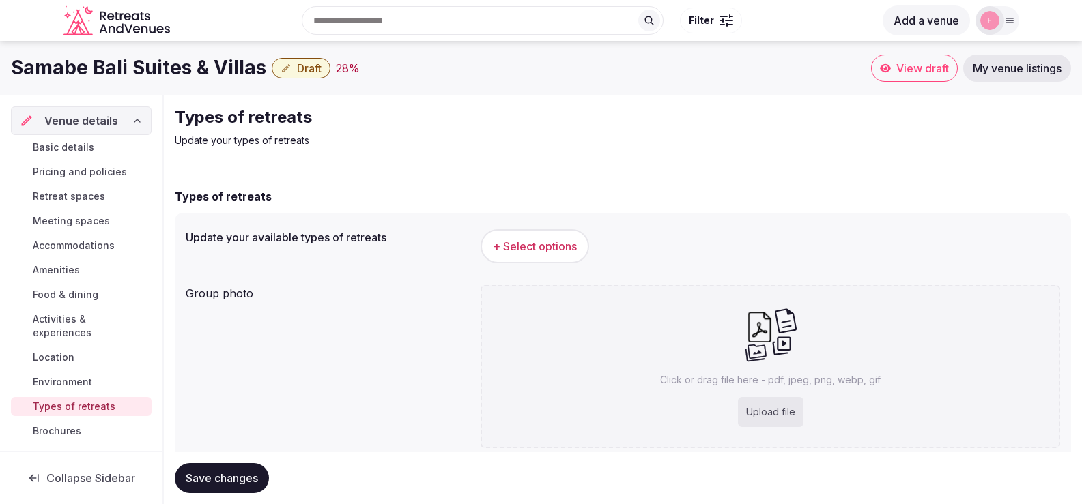
scroll to position [45, 0]
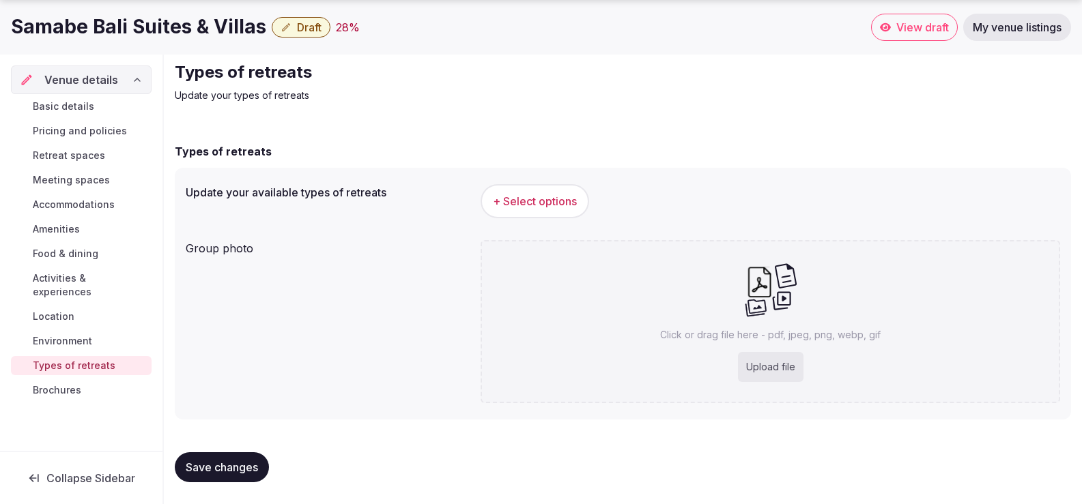
click at [55, 384] on span "Brochures" at bounding box center [57, 391] width 48 height 14
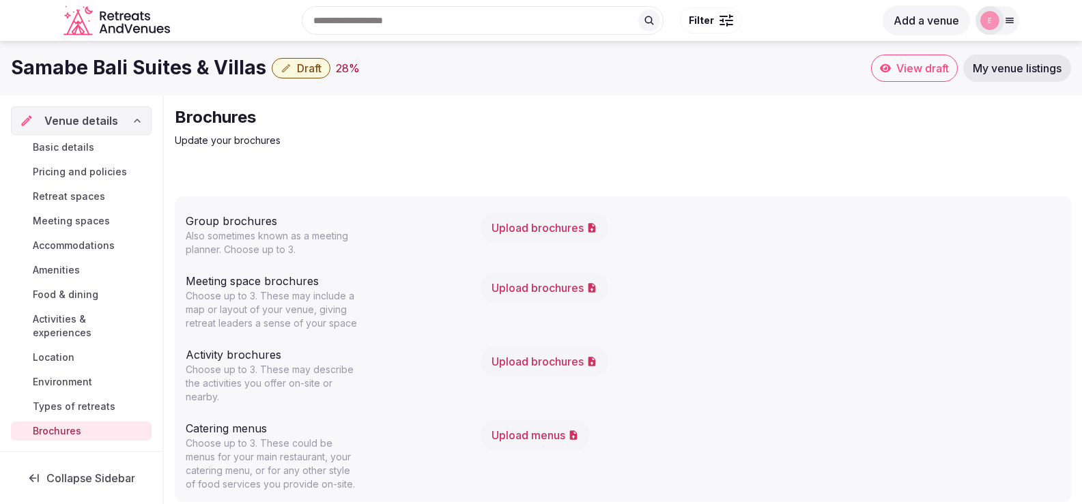
click at [63, 266] on span "Amenities" at bounding box center [56, 270] width 47 height 14
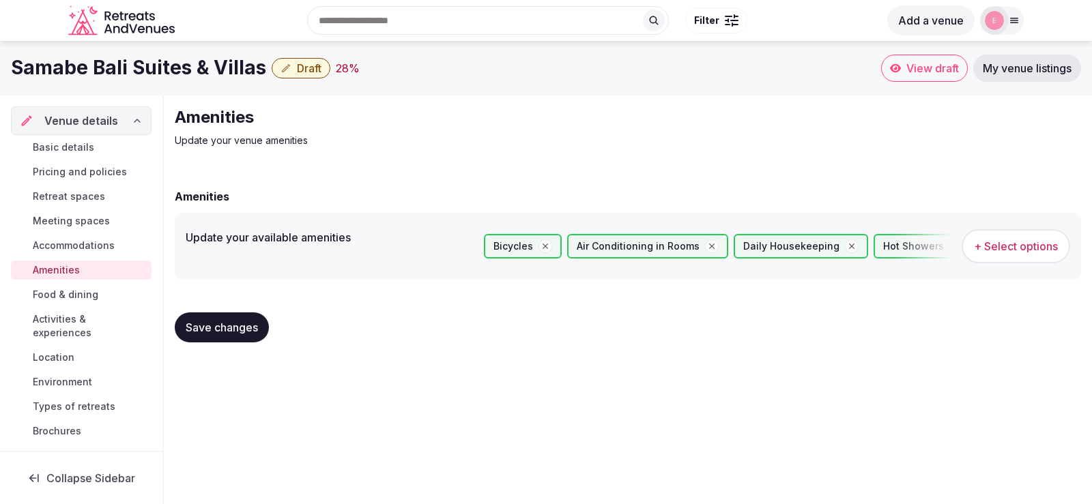
click at [53, 351] on span "Location" at bounding box center [54, 358] width 42 height 14
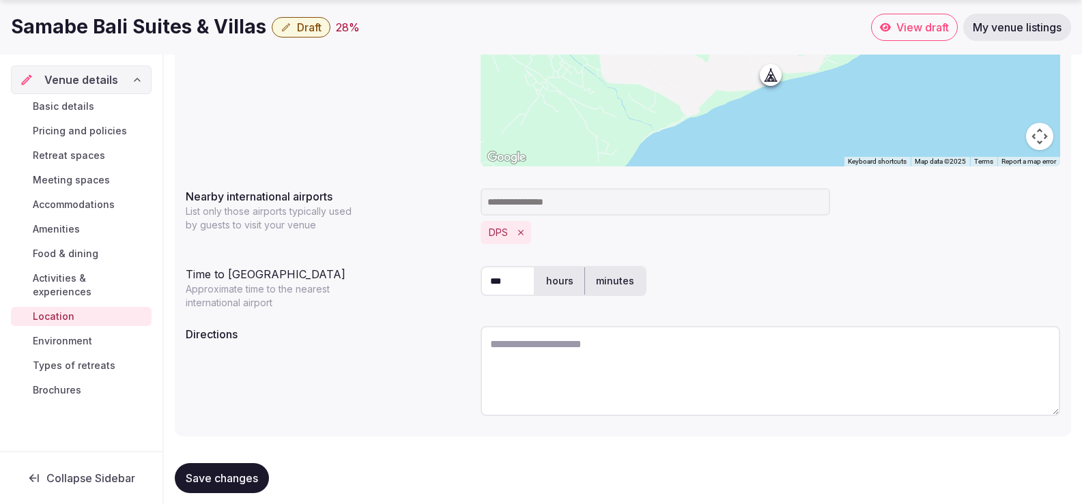
scroll to position [323, 0]
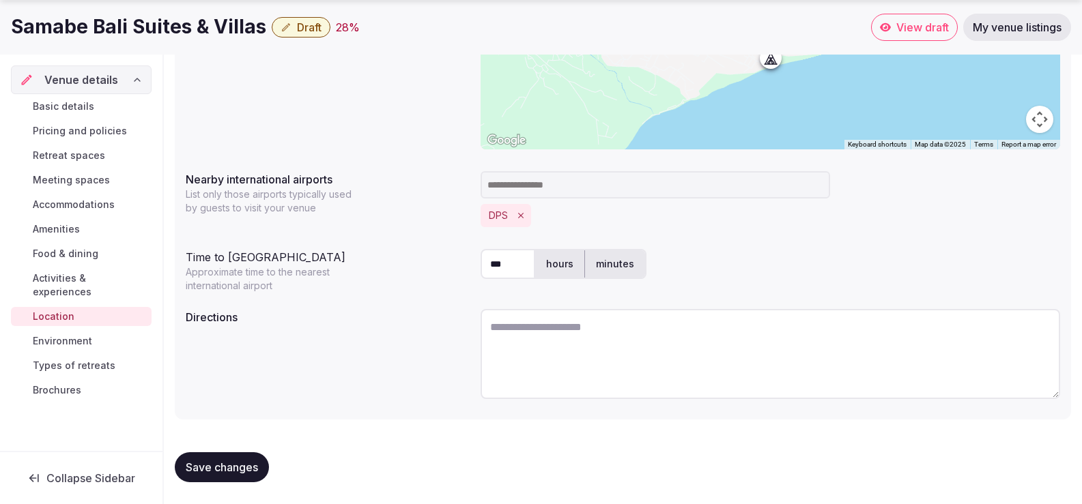
click at [523, 346] on textarea at bounding box center [771, 354] width 580 height 90
click at [72, 253] on span "Food & dining" at bounding box center [66, 254] width 66 height 14
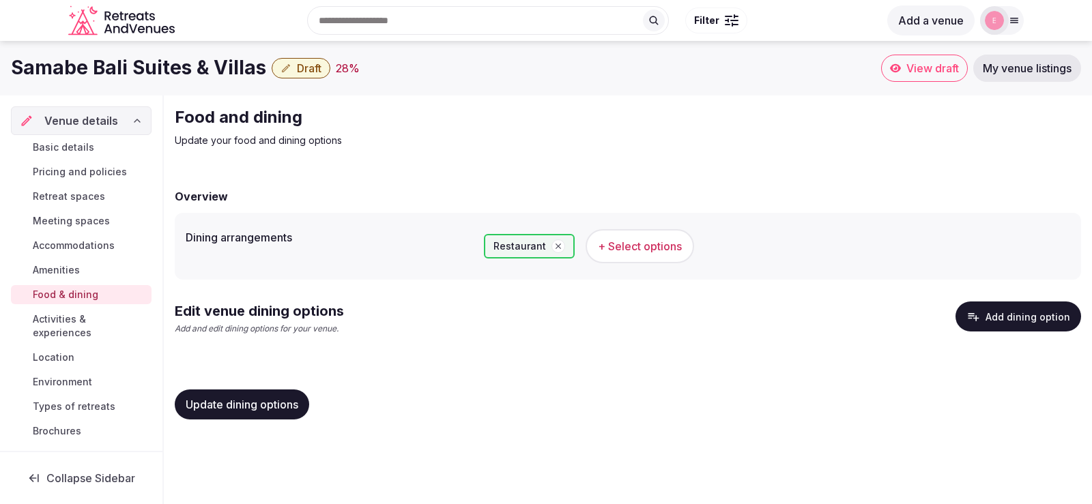
click at [62, 266] on span "Amenities" at bounding box center [56, 270] width 47 height 14
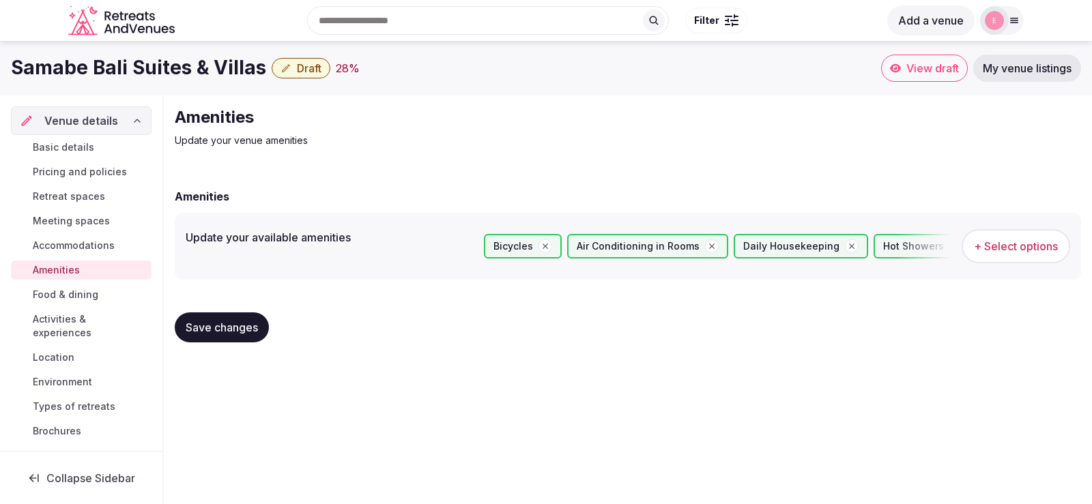
click at [70, 236] on div "Basic details Pricing and policies Retreat spaces Meeting spaces Accommodations…" at bounding box center [81, 289] width 141 height 309
click at [70, 242] on span "Accommodations" at bounding box center [74, 246] width 82 height 14
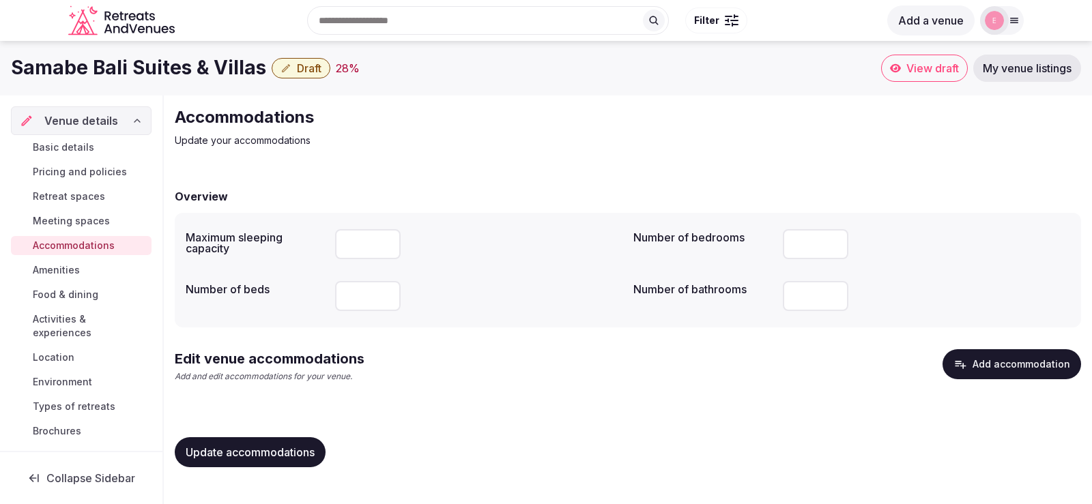
click at [248, 448] on span "Update accommodations" at bounding box center [250, 453] width 129 height 14
click at [53, 269] on span "Amenities" at bounding box center [56, 270] width 47 height 14
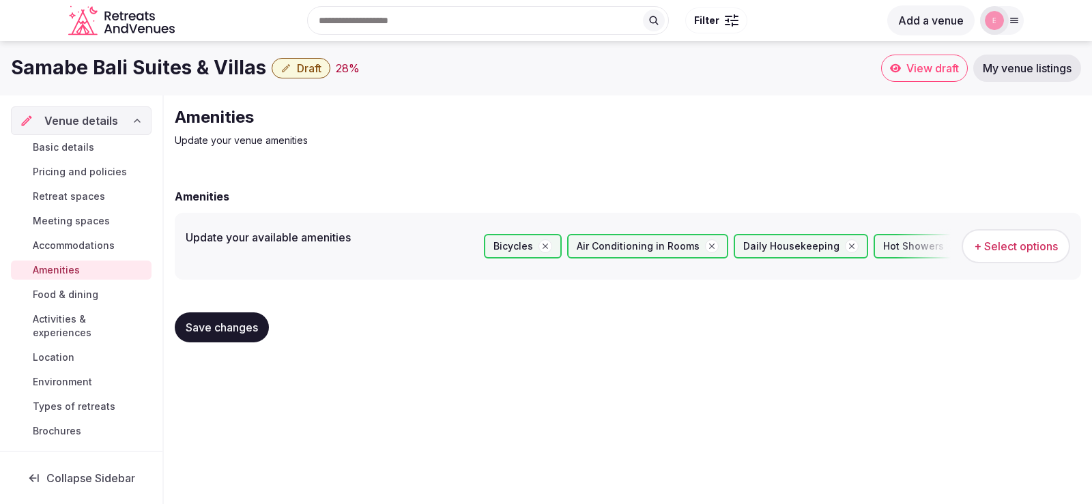
click at [72, 325] on span "Activities & experiences" at bounding box center [89, 326] width 113 height 27
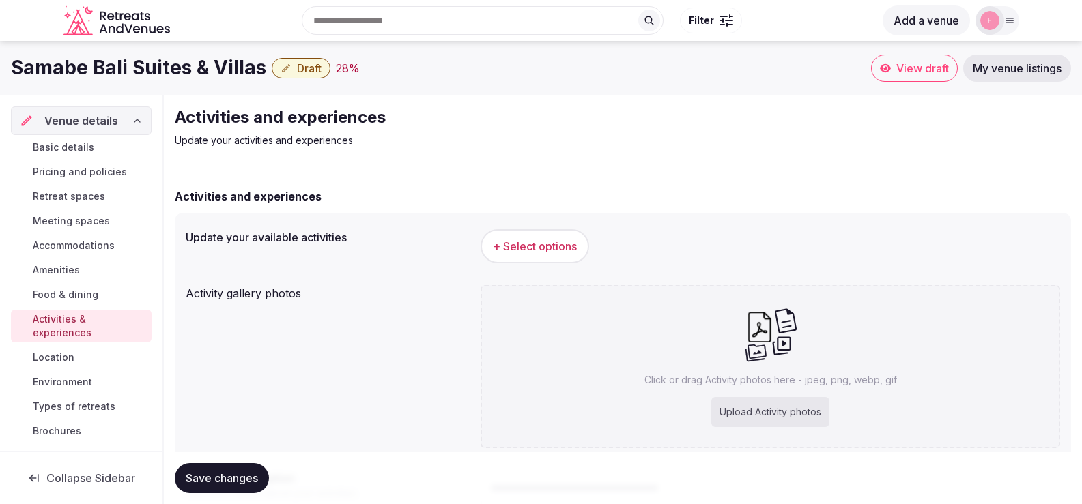
click at [70, 152] on span "Basic details" at bounding box center [63, 148] width 61 height 14
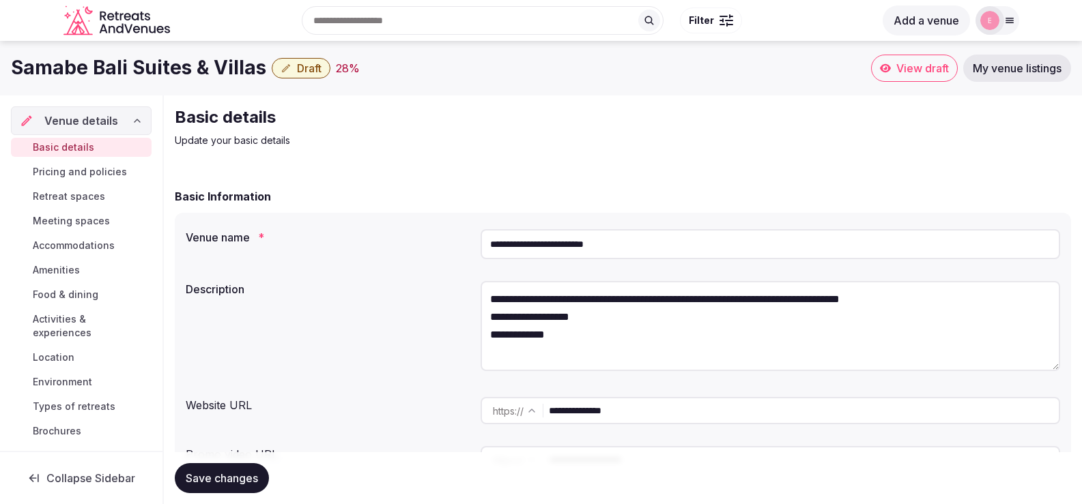
click at [554, 303] on textarea "**********" at bounding box center [771, 326] width 580 height 90
click at [632, 294] on textarea "**********" at bounding box center [771, 326] width 580 height 90
drag, startPoint x: 480, startPoint y: 295, endPoint x: 931, endPoint y: 301, distance: 451.2
click at [919, 300] on div "**********" at bounding box center [623, 328] width 874 height 105
drag, startPoint x: 888, startPoint y: 303, endPoint x: 472, endPoint y: 297, distance: 415.8
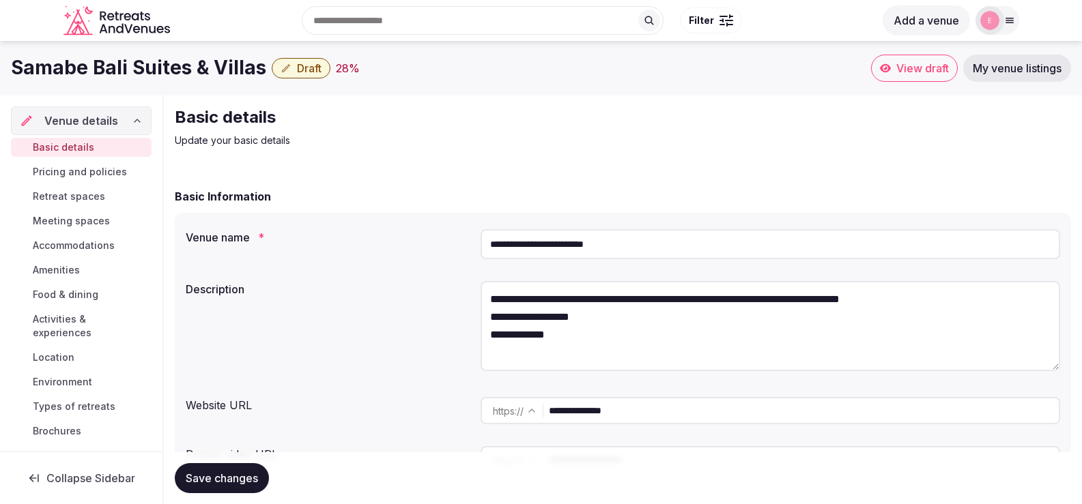
click at [472, 297] on div "**********" at bounding box center [623, 328] width 874 height 105
paste textarea "**********"
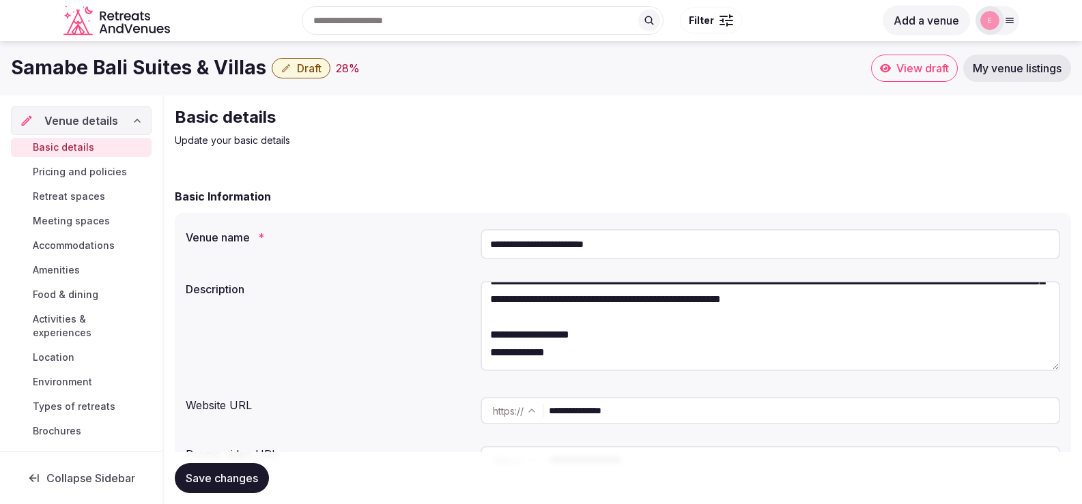
scroll to position [89, 0]
type textarea "**********"
click at [238, 477] on span "Save changes" at bounding box center [222, 479] width 72 height 14
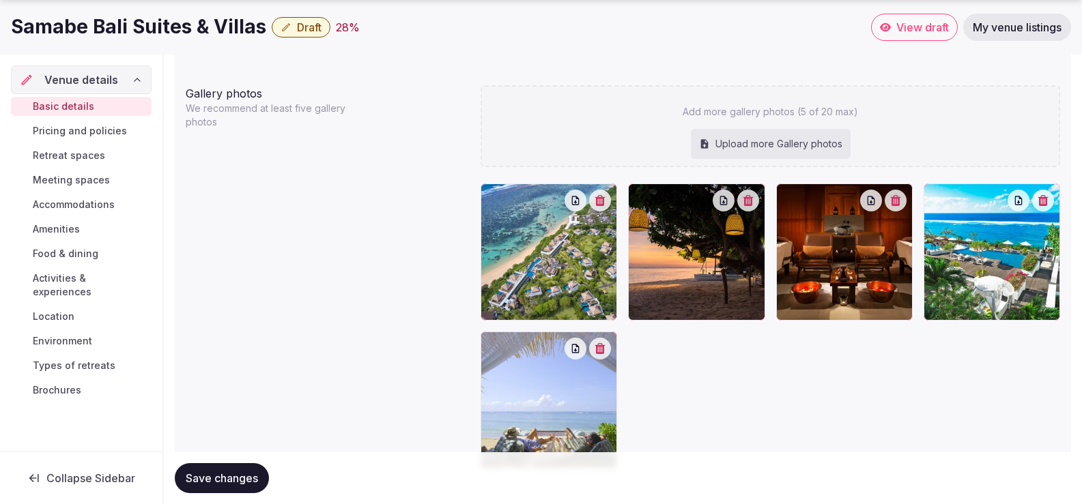
scroll to position [1680, 0]
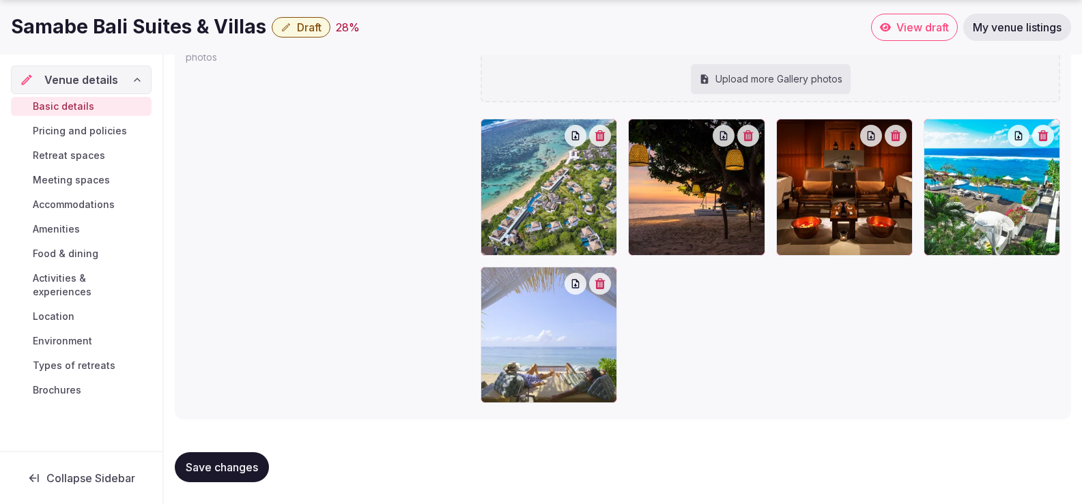
click at [707, 334] on div at bounding box center [771, 261] width 580 height 284
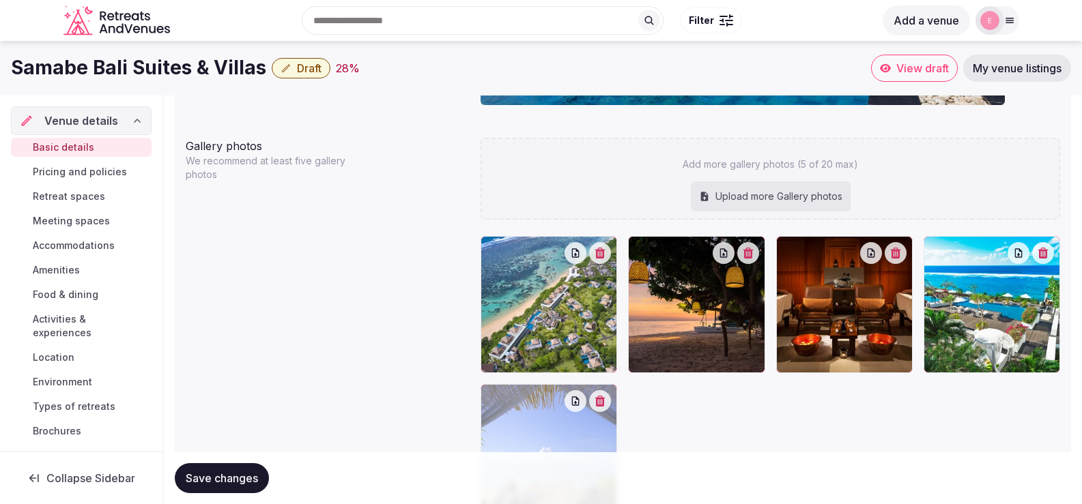
scroll to position [1543, 0]
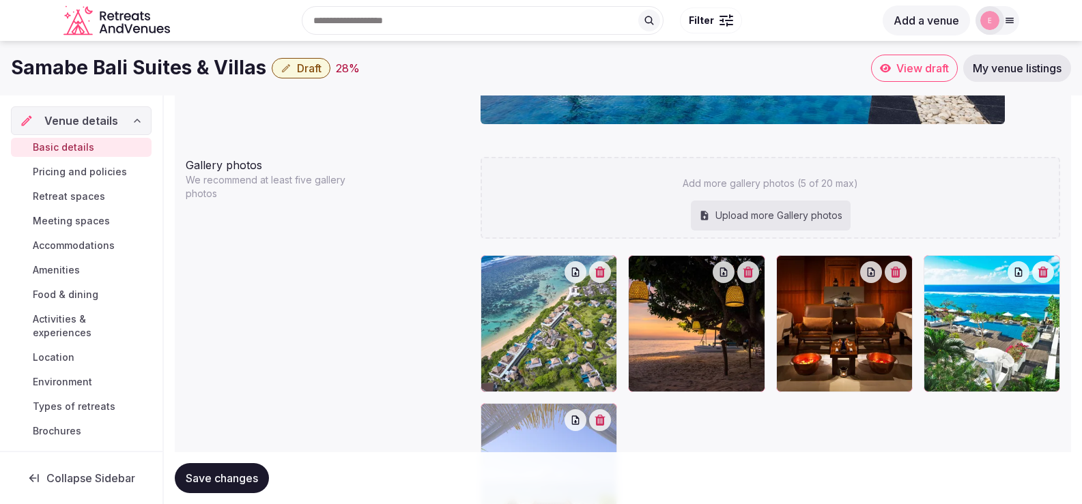
click at [759, 214] on div "Upload more Gallery photos" at bounding box center [771, 216] width 160 height 30
type input "**********"
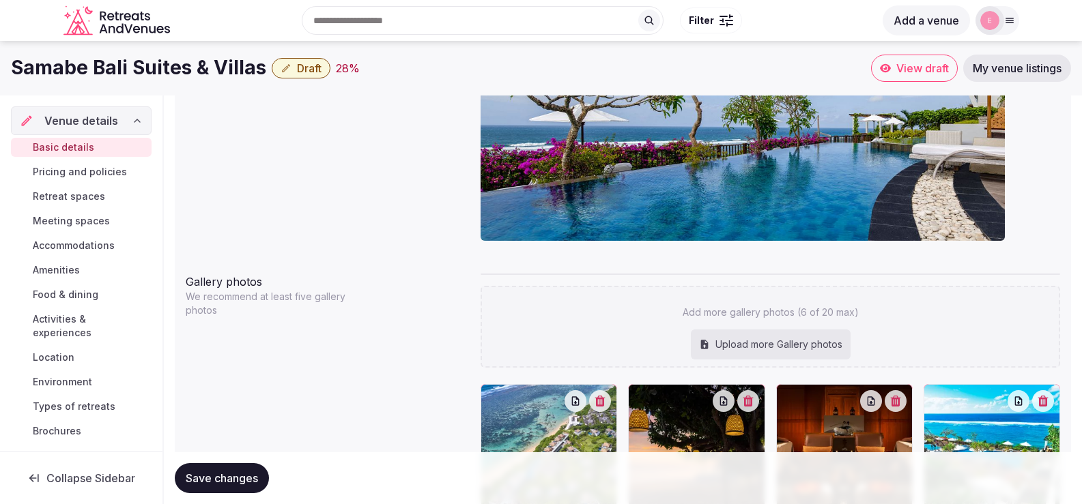
scroll to position [1419, 0]
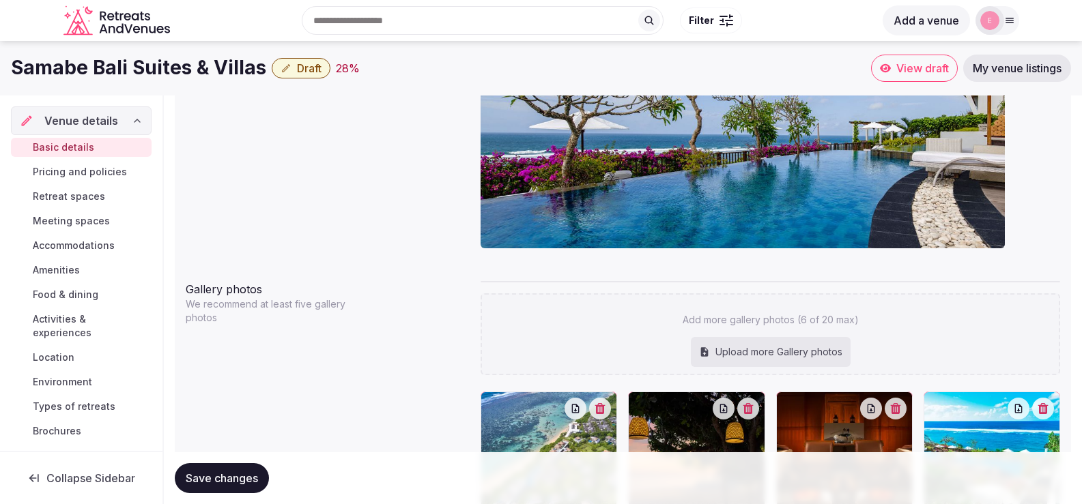
click at [765, 343] on div "Upload more Gallery photos" at bounding box center [771, 352] width 160 height 30
click at [63, 273] on span "Amenities" at bounding box center [56, 270] width 47 height 14
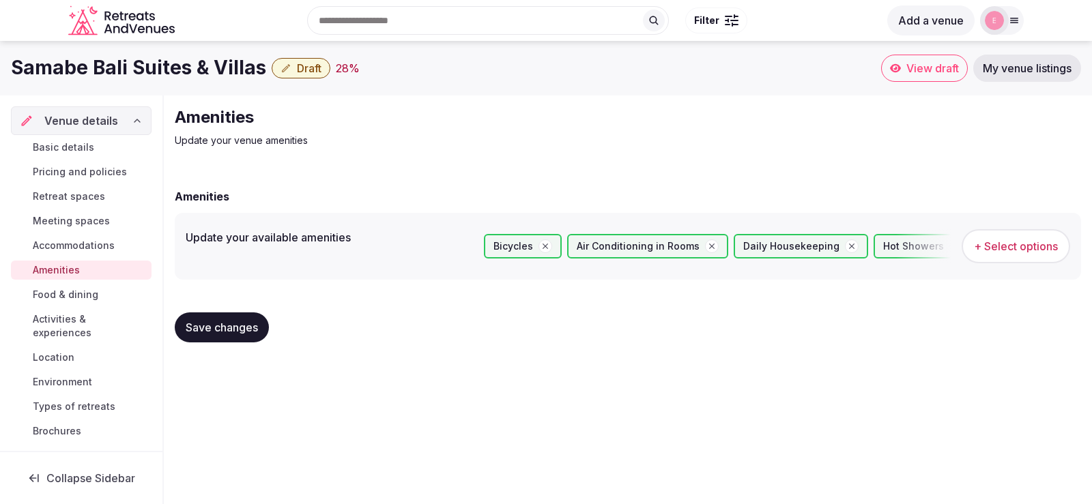
click at [66, 319] on span "Activities & experiences" at bounding box center [89, 326] width 113 height 27
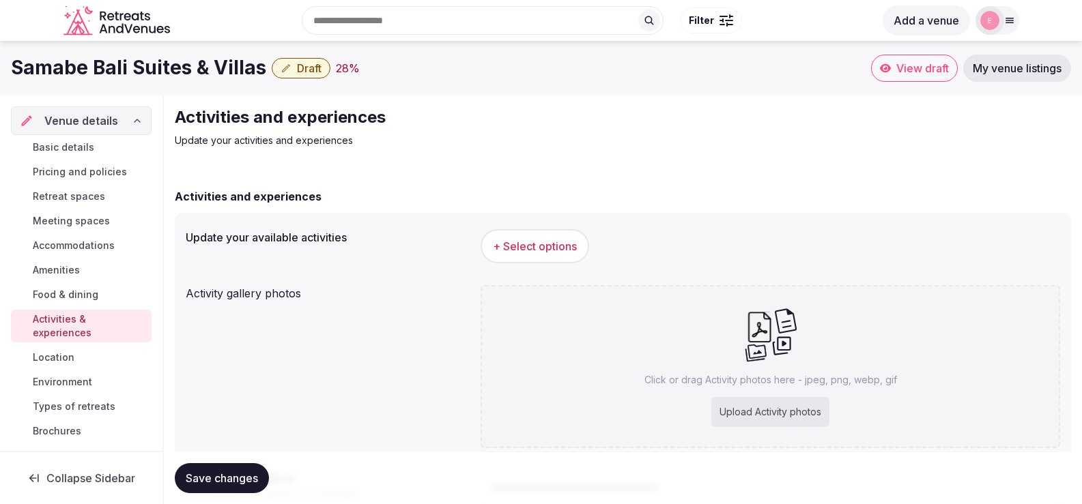
click at [517, 257] on button "+ Select options" at bounding box center [535, 246] width 109 height 34
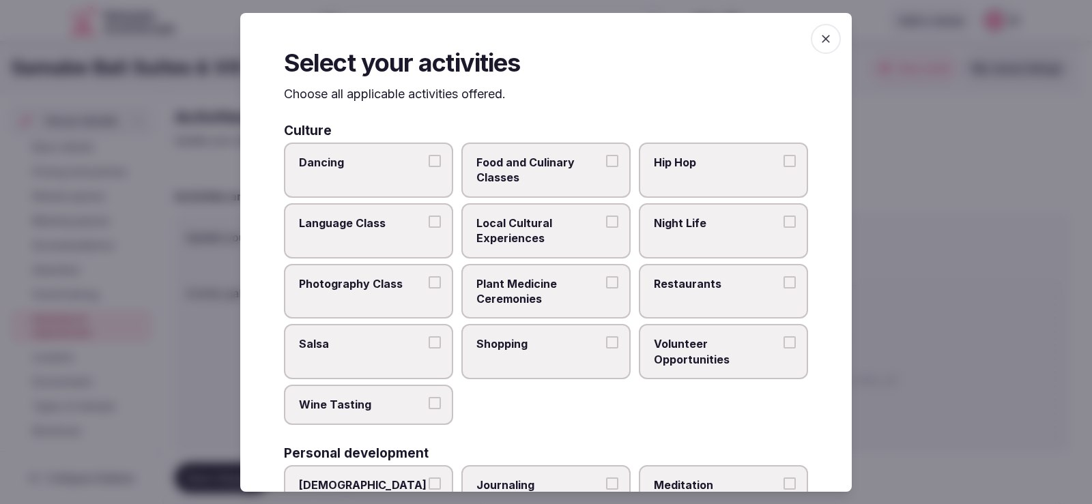
click at [524, 173] on span "Food and Culinary Classes" at bounding box center [539, 170] width 126 height 31
click at [606, 167] on button "Food and Culinary Classes" at bounding box center [612, 161] width 12 height 12
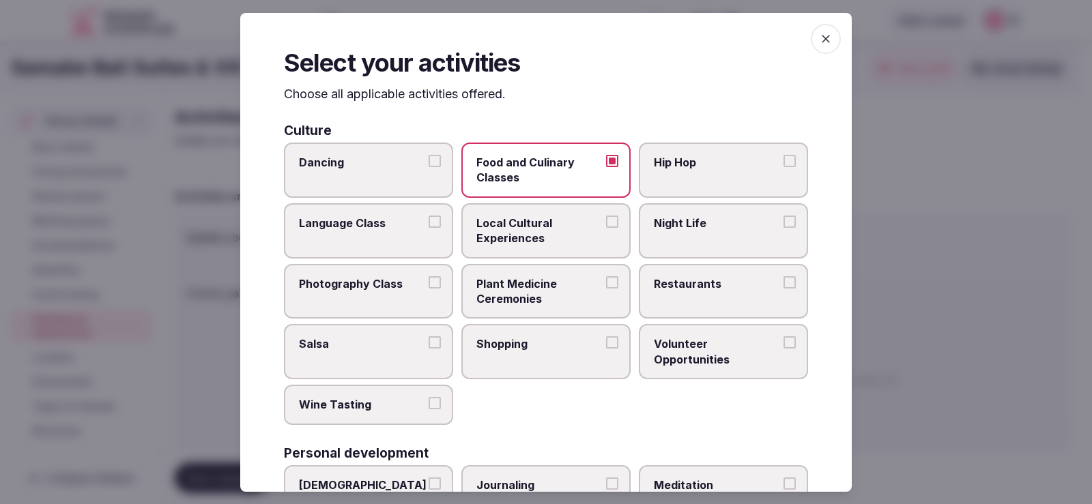
click at [561, 223] on span "Local Cultural Experiences" at bounding box center [539, 231] width 126 height 31
click at [606, 223] on button "Local Cultural Experiences" at bounding box center [612, 222] width 12 height 12
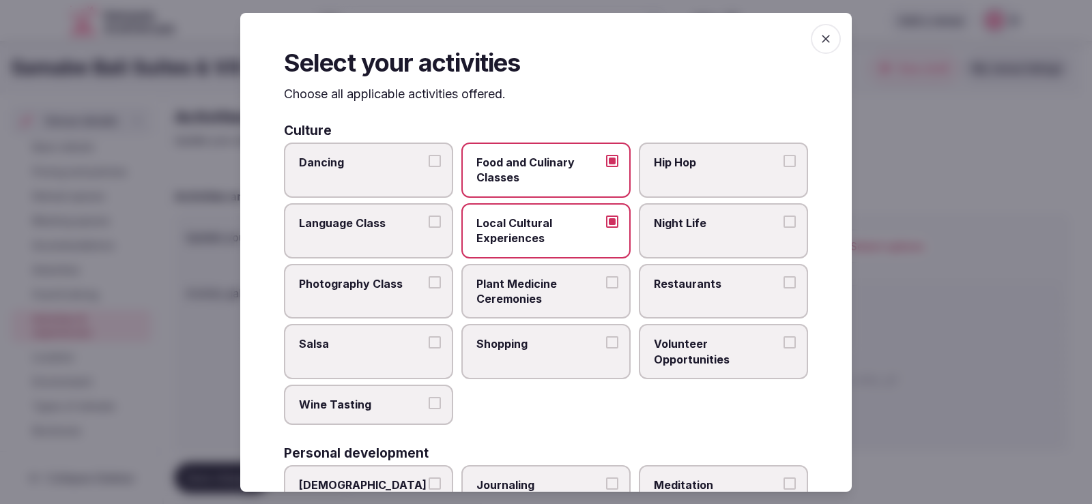
click at [668, 296] on label "Restaurants" at bounding box center [723, 291] width 169 height 55
click at [784, 289] on button "Restaurants" at bounding box center [790, 282] width 12 height 12
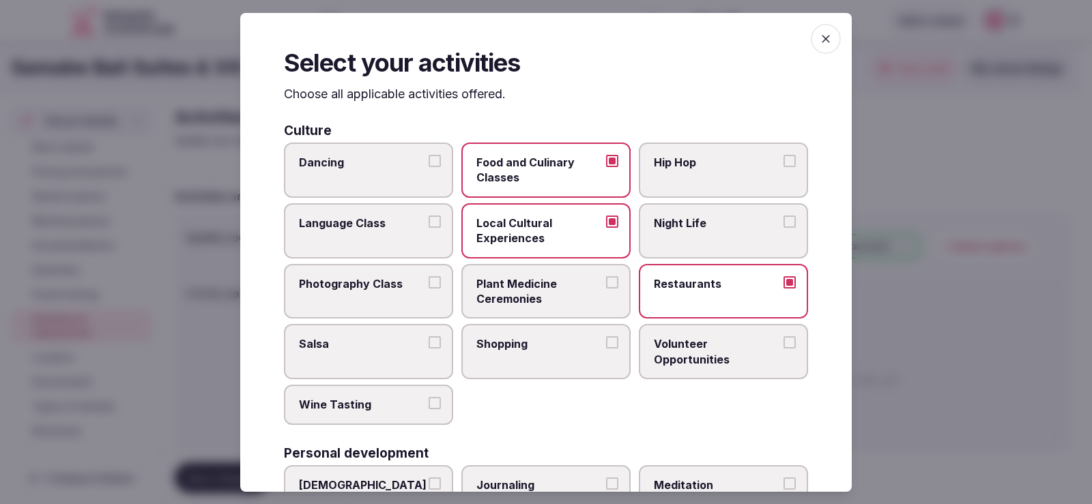
click at [668, 296] on label "Restaurants" at bounding box center [723, 291] width 169 height 55
click at [784, 289] on button "Restaurants" at bounding box center [790, 282] width 12 height 12
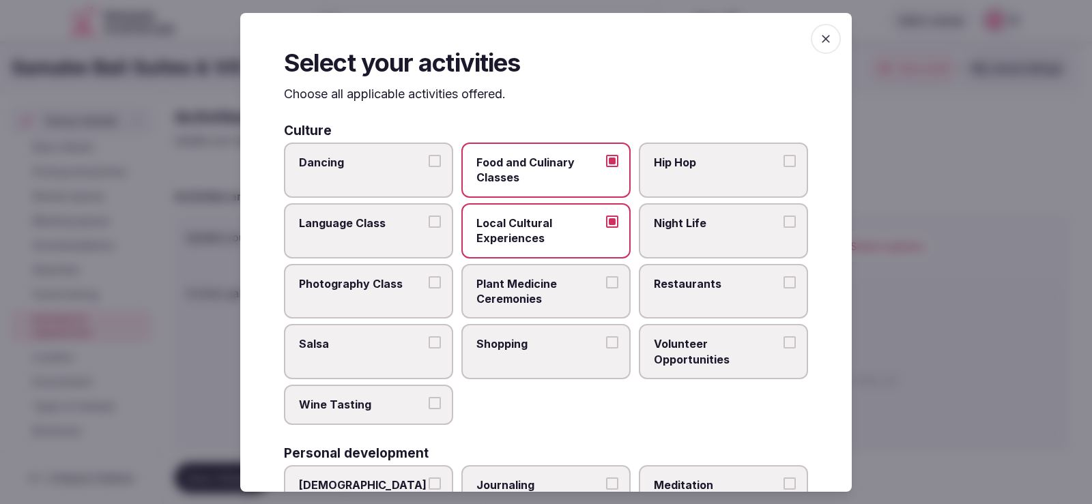
click at [486, 347] on span "Shopping" at bounding box center [539, 344] width 126 height 15
click at [606, 347] on button "Shopping" at bounding box center [612, 343] width 12 height 12
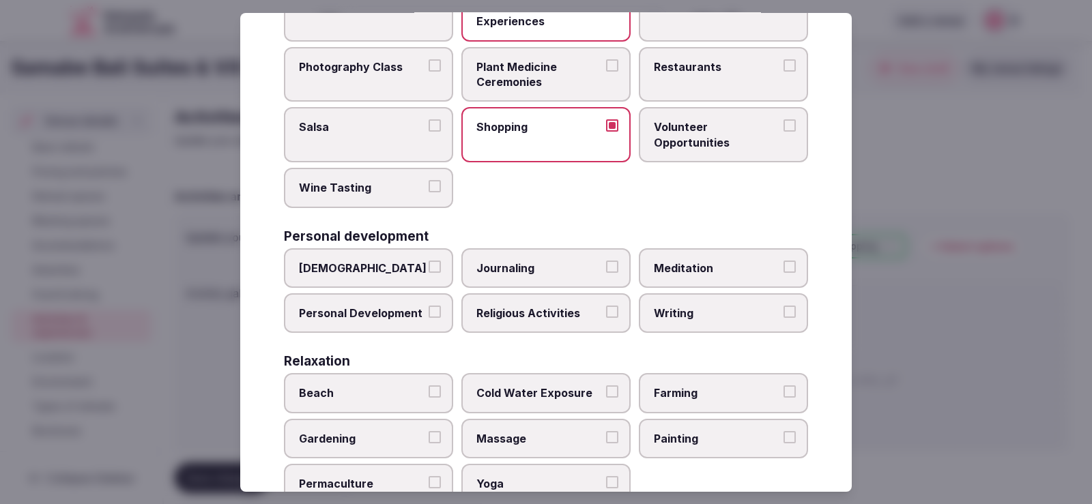
scroll to position [341, 0]
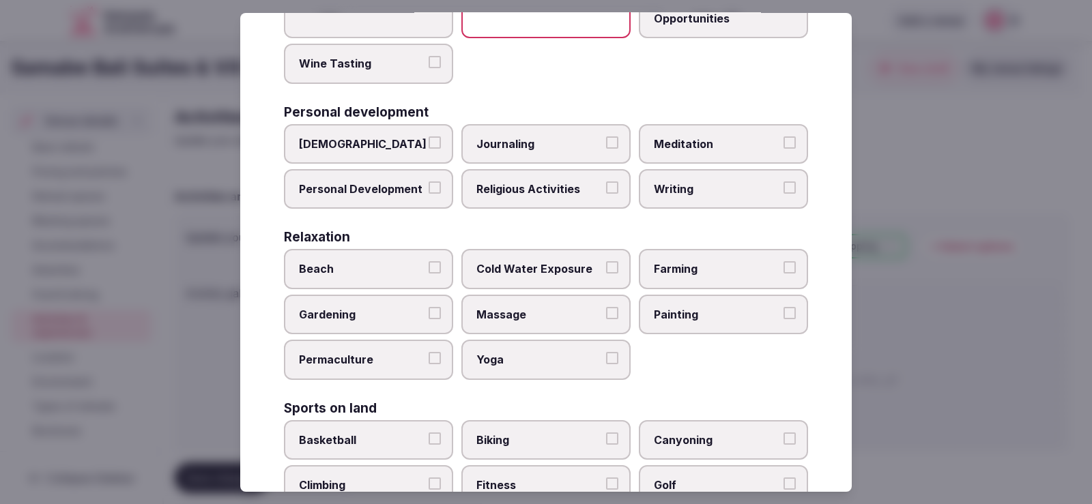
click at [393, 279] on label "Beach" at bounding box center [368, 269] width 169 height 40
click at [429, 274] on button "Beach" at bounding box center [435, 267] width 12 height 12
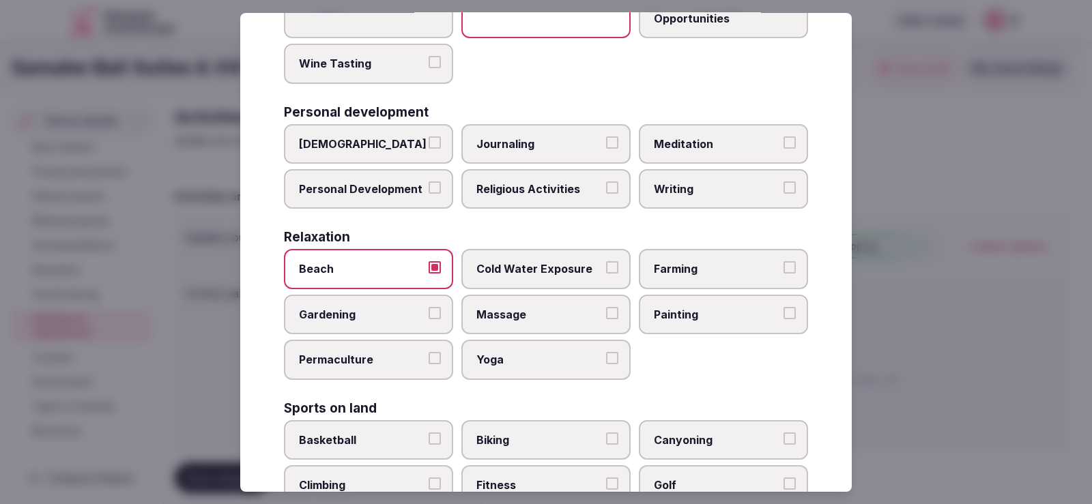
click at [506, 364] on span "Yoga" at bounding box center [539, 359] width 126 height 15
click at [606, 364] on button "Yoga" at bounding box center [612, 358] width 12 height 12
click at [533, 323] on label "Massage" at bounding box center [545, 315] width 169 height 40
click at [606, 319] on button "Massage" at bounding box center [612, 313] width 12 height 12
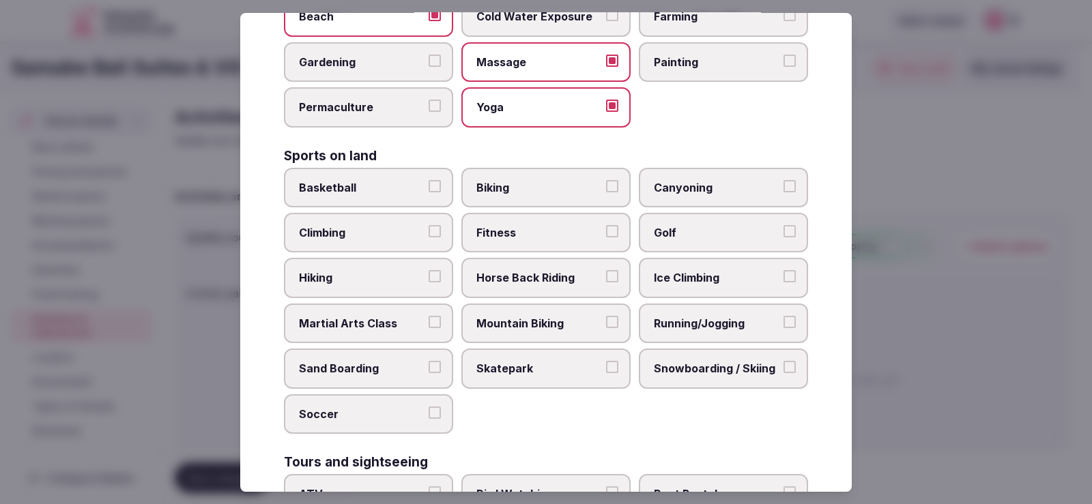
scroll to position [546, 0]
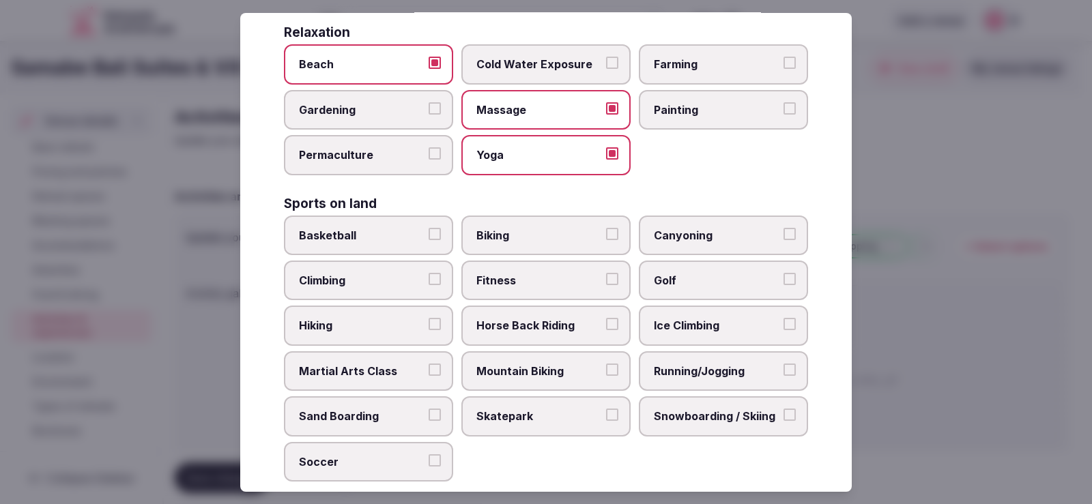
click at [672, 236] on span "Canyoning" at bounding box center [717, 235] width 126 height 15
click at [516, 282] on span "Fitness" at bounding box center [539, 280] width 126 height 15
click at [606, 282] on button "Fitness" at bounding box center [612, 279] width 12 height 12
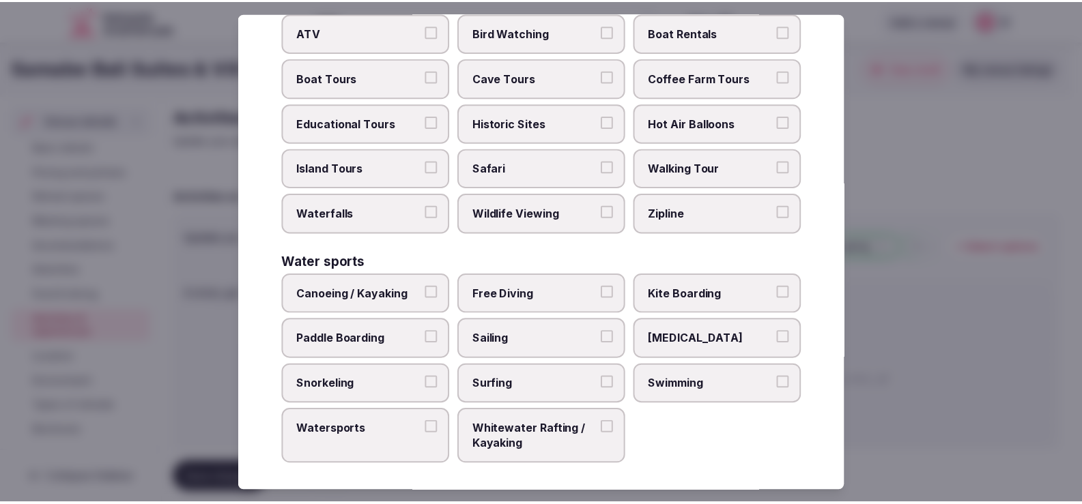
scroll to position [1061, 0]
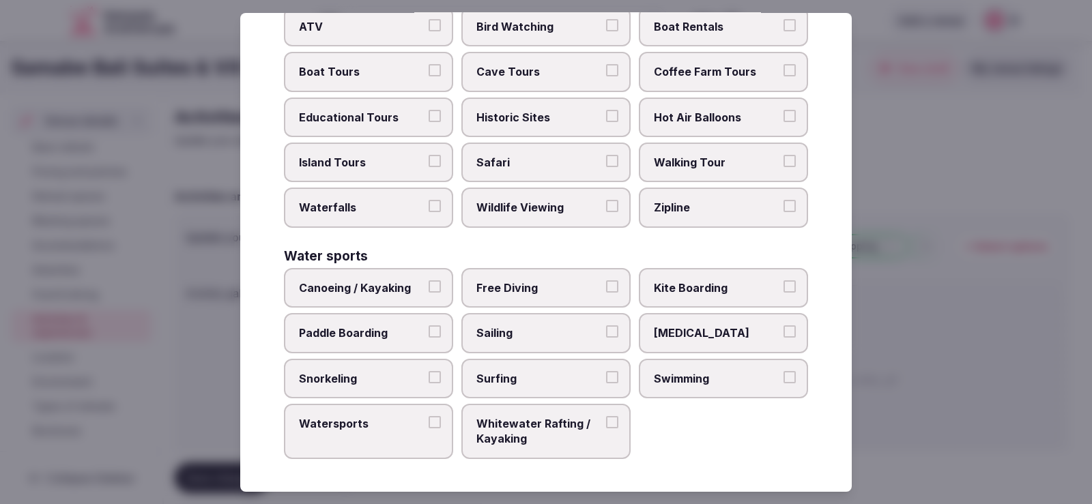
click at [403, 298] on label "Canoeing / Kayaking" at bounding box center [368, 288] width 169 height 40
click at [429, 293] on button "Canoeing / Kayaking" at bounding box center [435, 287] width 12 height 12
click at [414, 335] on span "Paddle Boarding" at bounding box center [362, 333] width 126 height 15
click at [429, 335] on button "Paddle Boarding" at bounding box center [435, 332] width 12 height 12
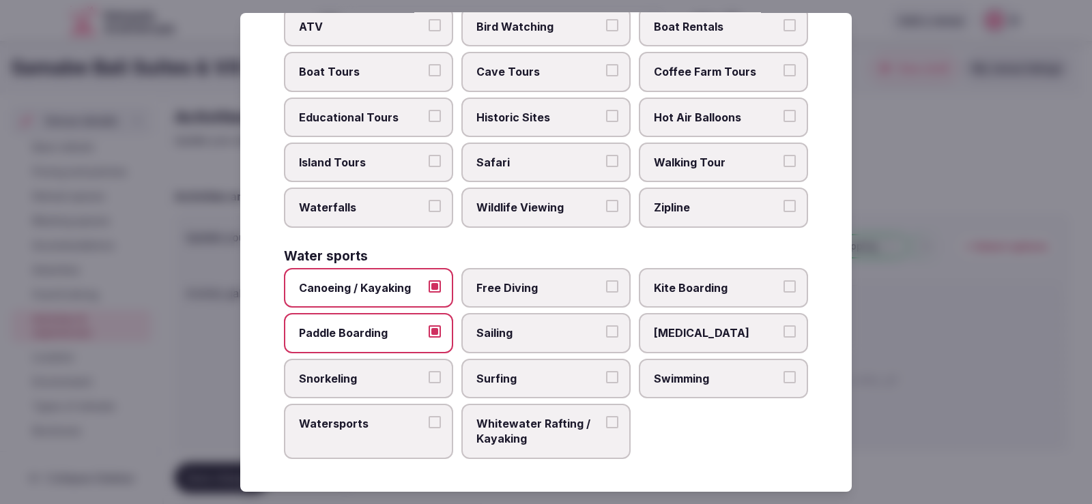
click at [406, 373] on span "Snorkeling" at bounding box center [362, 378] width 126 height 15
click at [429, 373] on button "Snorkeling" at bounding box center [435, 377] width 12 height 12
click at [429, 425] on button "Watersports" at bounding box center [435, 422] width 12 height 12
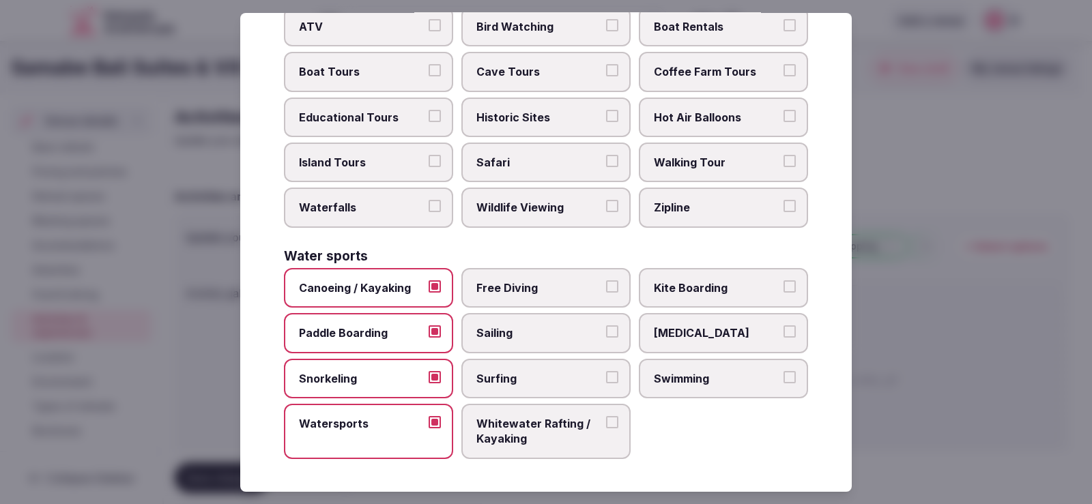
click at [395, 430] on span "Watersports" at bounding box center [362, 423] width 126 height 15
click at [429, 429] on button "Watersports" at bounding box center [435, 422] width 12 height 12
click at [678, 380] on span "Swimming" at bounding box center [717, 378] width 126 height 15
click at [784, 380] on button "Swimming" at bounding box center [790, 377] width 12 height 12
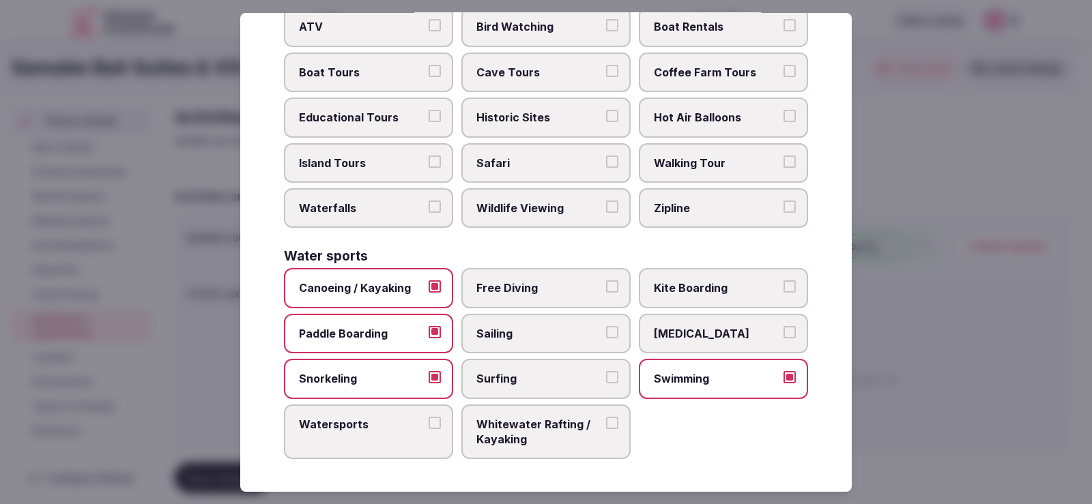
click at [995, 381] on div at bounding box center [546, 252] width 1092 height 504
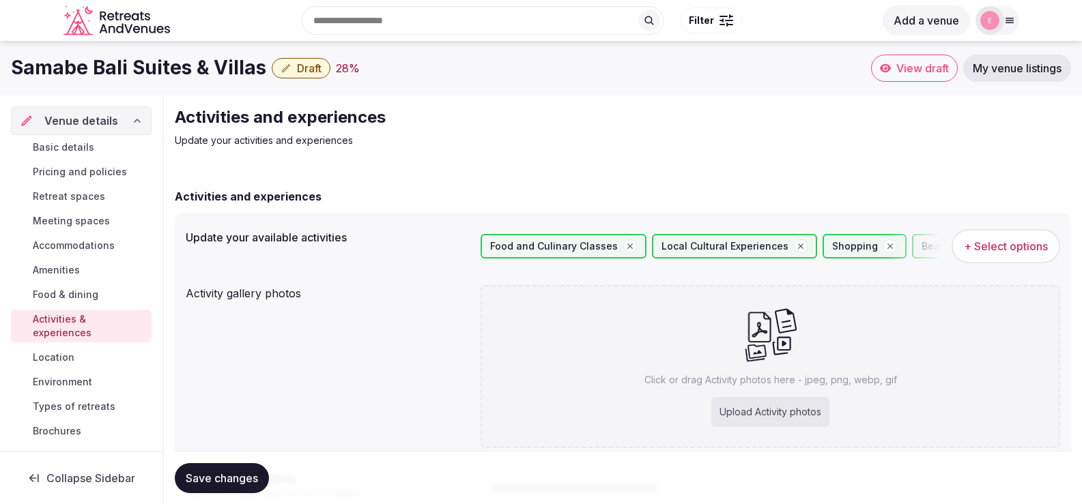
click at [228, 471] on button "Save changes" at bounding box center [222, 478] width 94 height 30
click at [60, 351] on span "Location" at bounding box center [54, 358] width 42 height 14
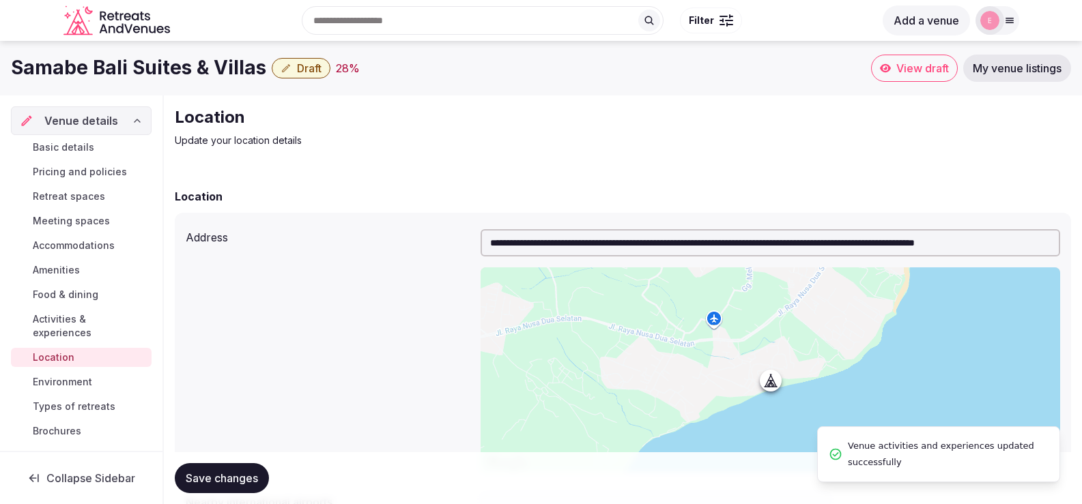
click at [297, 66] on span "Draft" at bounding box center [309, 68] width 25 height 14
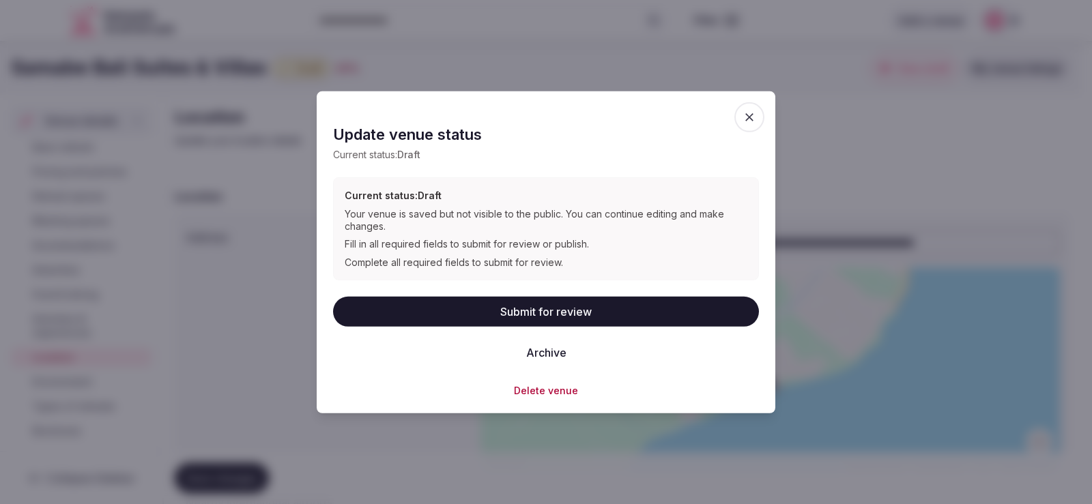
click at [753, 114] on icon "button" at bounding box center [749, 117] width 8 height 8
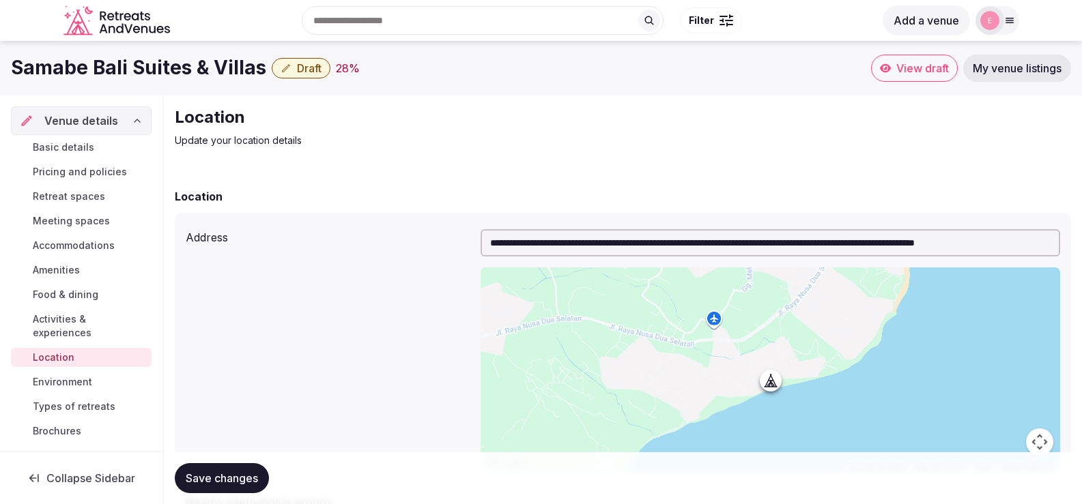
click at [67, 148] on span "Basic details" at bounding box center [63, 148] width 61 height 14
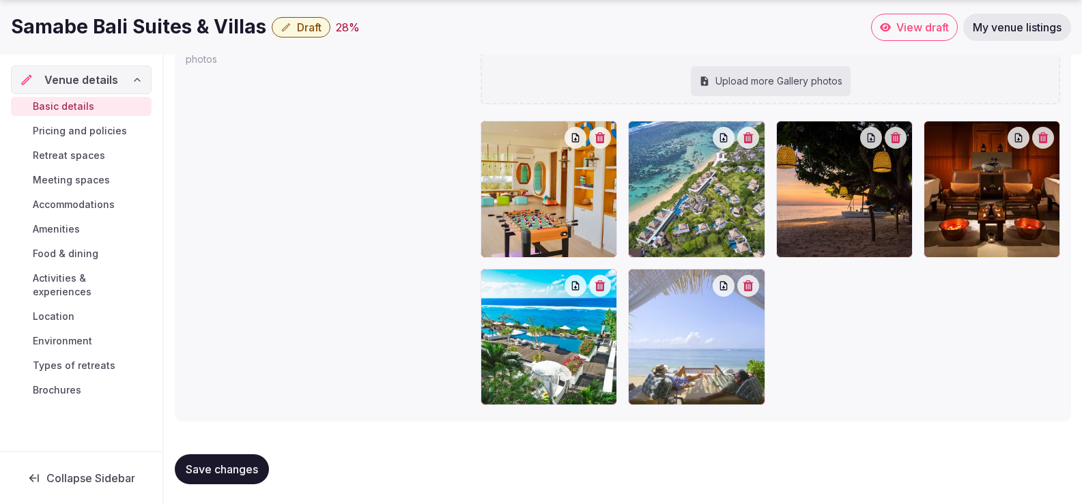
scroll to position [1680, 0]
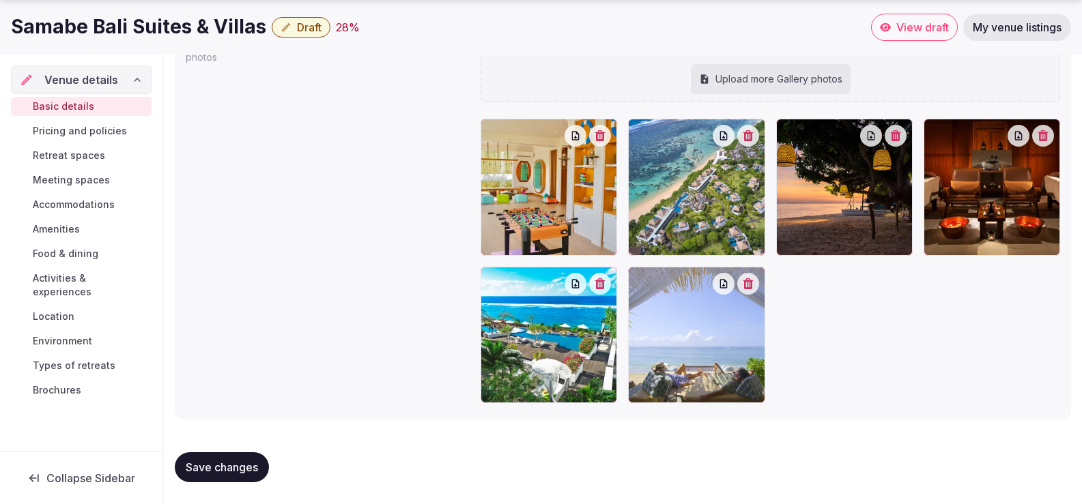
click at [92, 139] on link "Pricing and policies" at bounding box center [81, 131] width 141 height 19
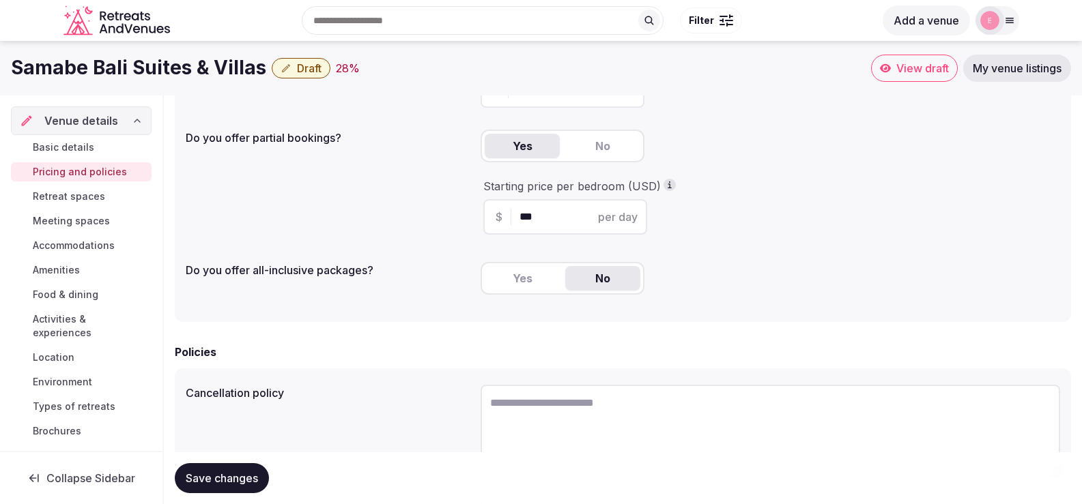
scroll to position [128, 0]
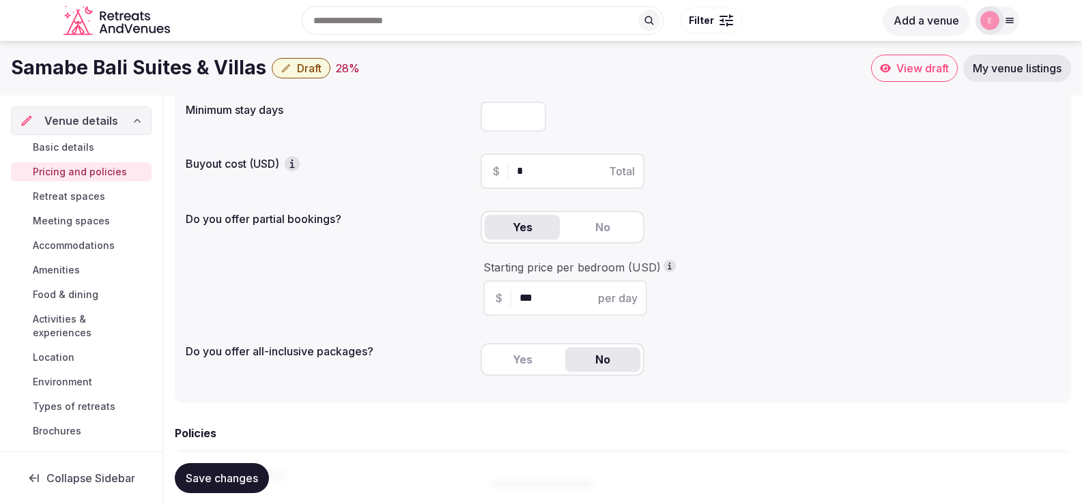
click at [206, 477] on span "Save changes" at bounding box center [222, 479] width 72 height 14
click at [87, 201] on span "Retreat spaces" at bounding box center [69, 197] width 72 height 14
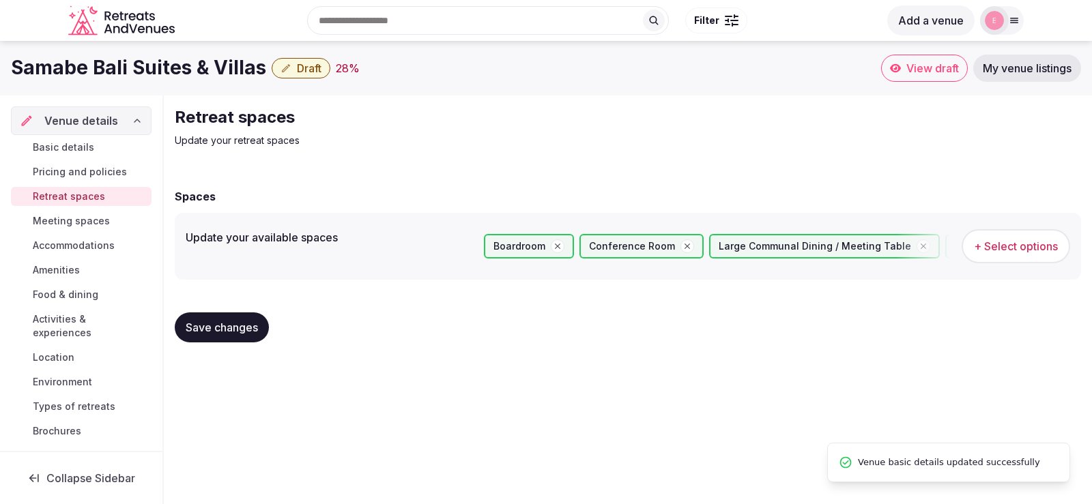
click at [68, 220] on span "Meeting spaces" at bounding box center [71, 221] width 77 height 14
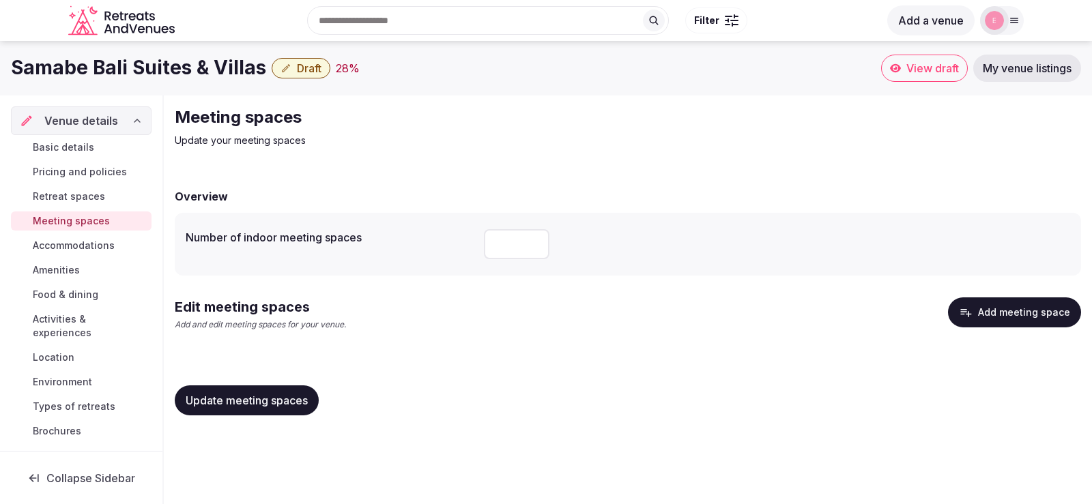
click at [92, 244] on span "Accommodations" at bounding box center [74, 246] width 82 height 14
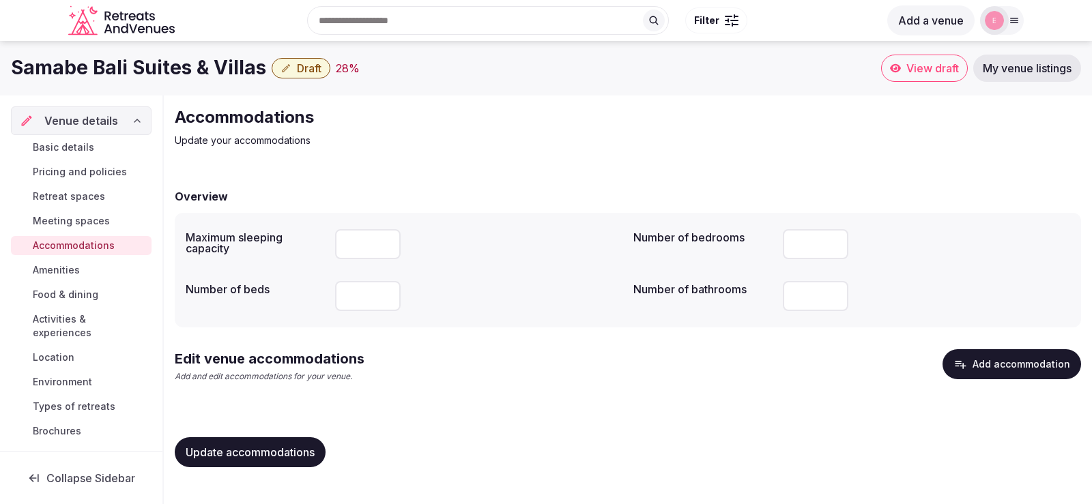
click at [85, 271] on link "Amenities" at bounding box center [81, 270] width 141 height 19
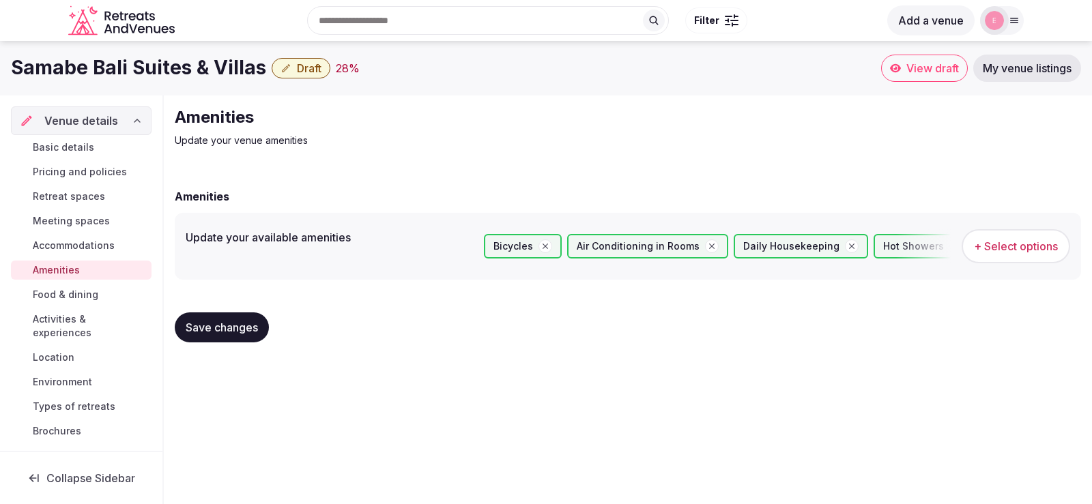
click at [79, 287] on link "Food & dining" at bounding box center [81, 294] width 141 height 19
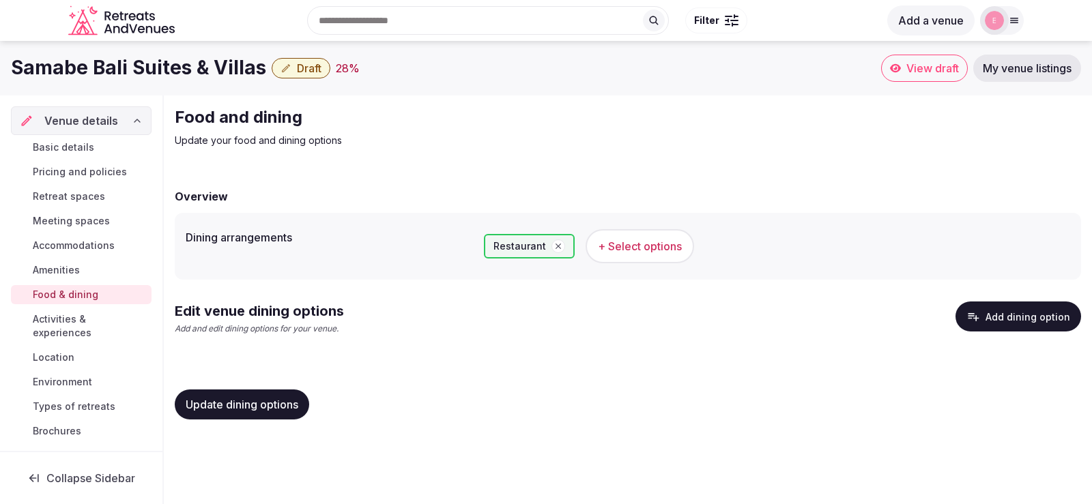
click at [86, 324] on span "Activities & experiences" at bounding box center [89, 326] width 113 height 27
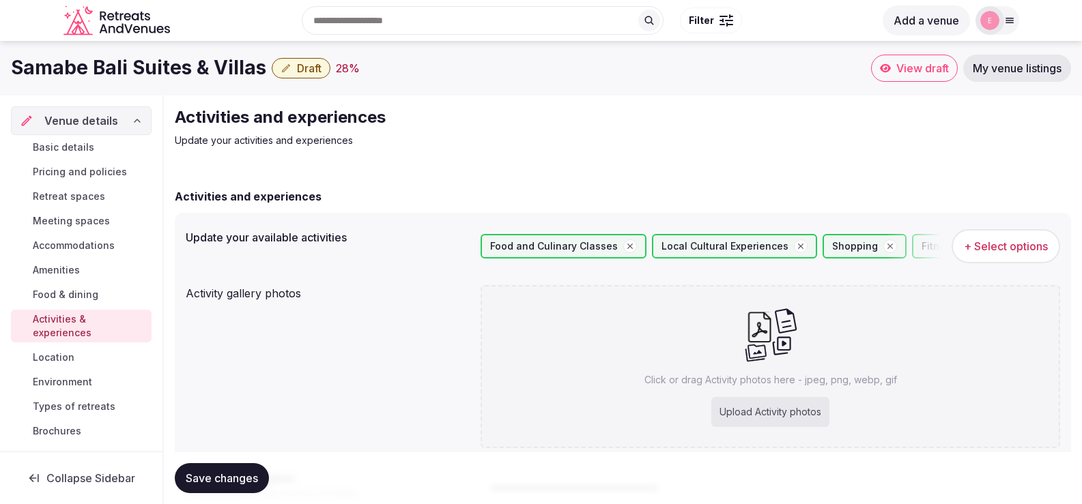
click at [53, 351] on span "Location" at bounding box center [54, 358] width 42 height 14
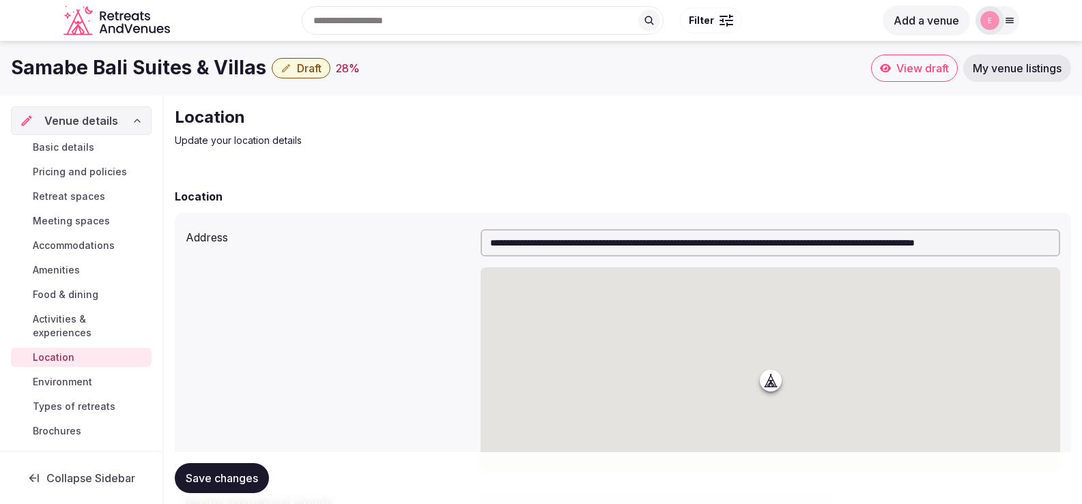
click at [95, 324] on span "Activities & experiences" at bounding box center [89, 326] width 113 height 27
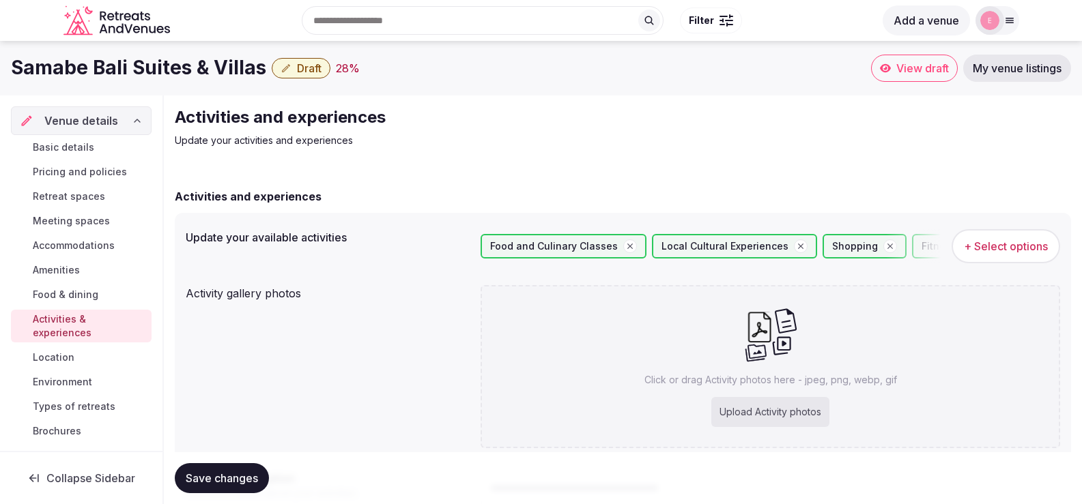
click at [753, 417] on div "Upload Activity photos" at bounding box center [770, 412] width 118 height 30
type input "**********"
